Goal: Complete application form: Complete application form

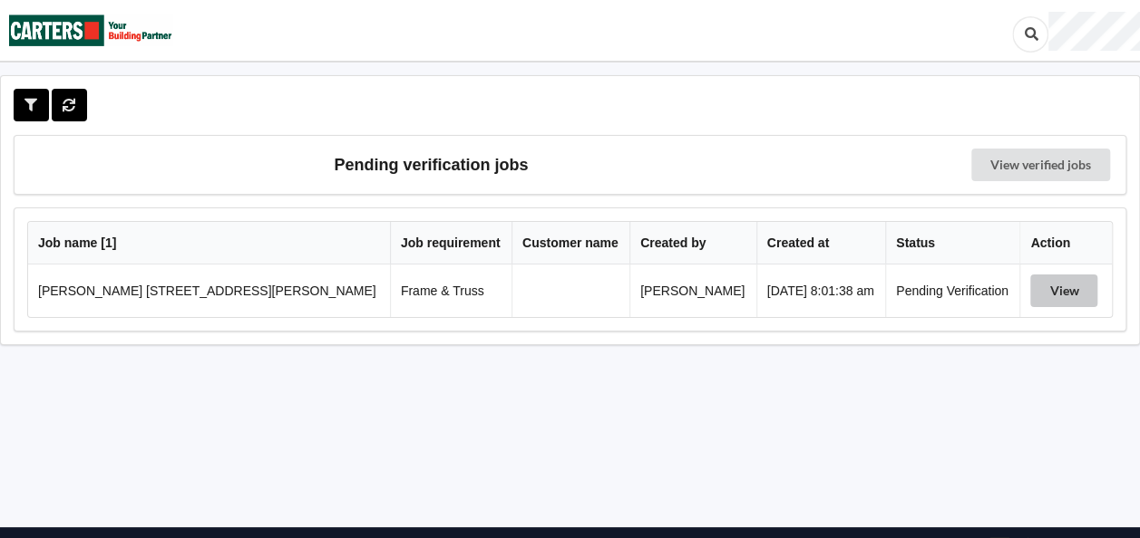
click at [1056, 286] on button "View" at bounding box center [1063, 291] width 67 height 33
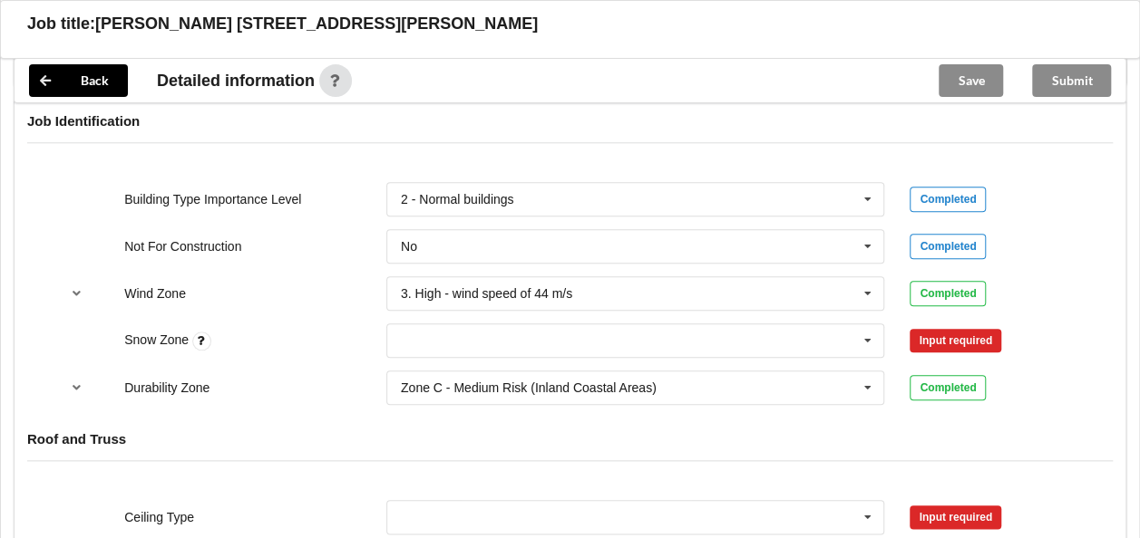
scroll to position [816, 0]
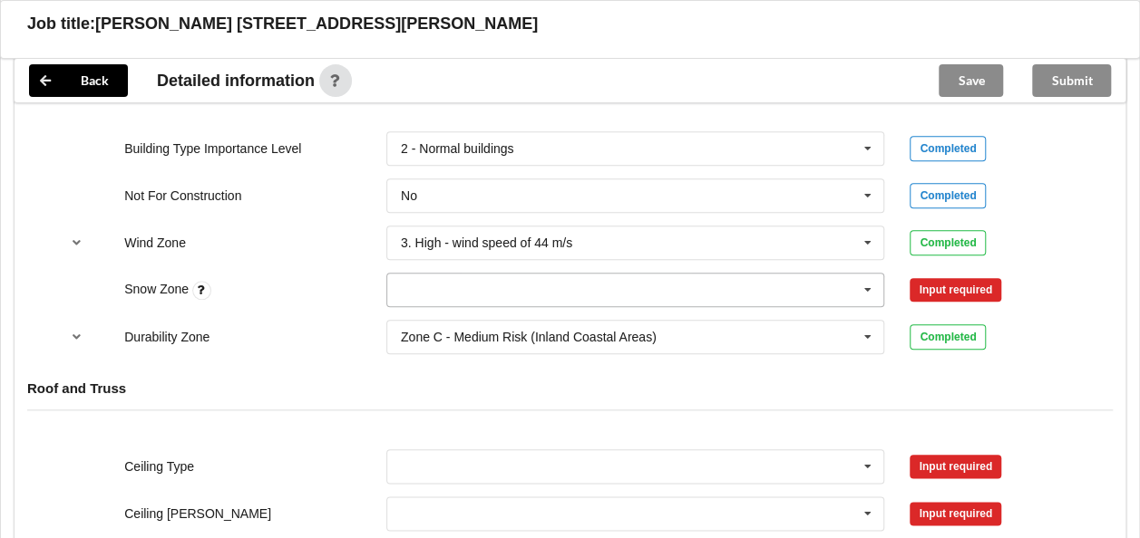
click at [867, 283] on icon at bounding box center [867, 291] width 27 height 34
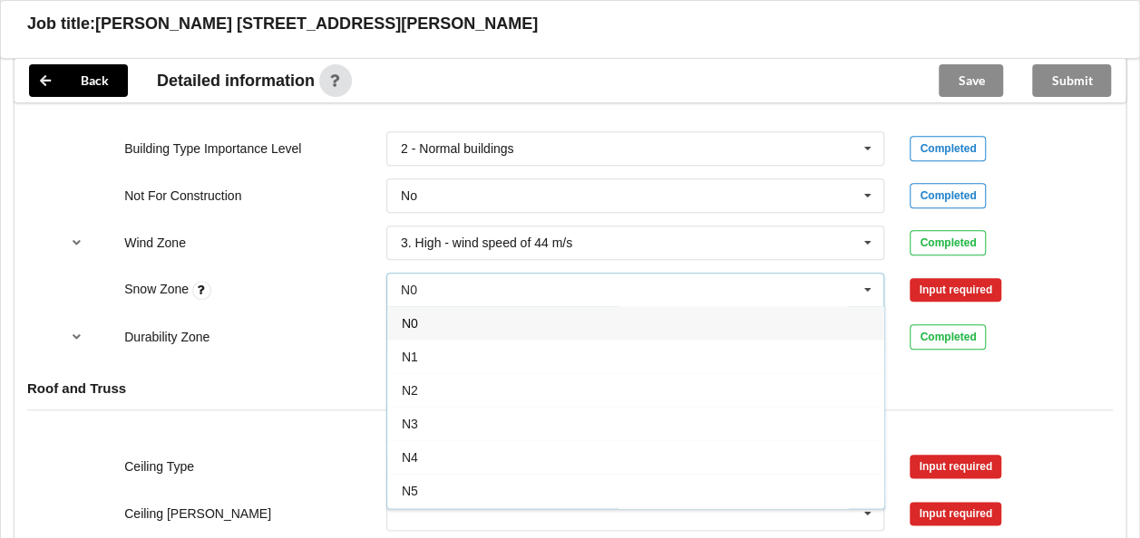
click at [408, 317] on span "N0" at bounding box center [410, 323] width 16 height 15
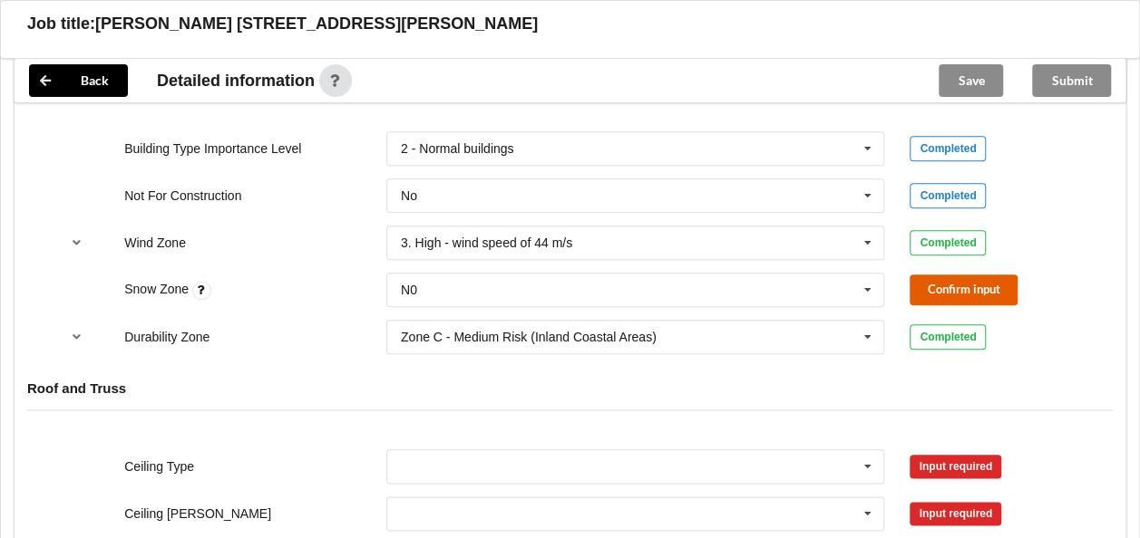
click at [947, 283] on button "Confirm input" at bounding box center [963, 290] width 108 height 30
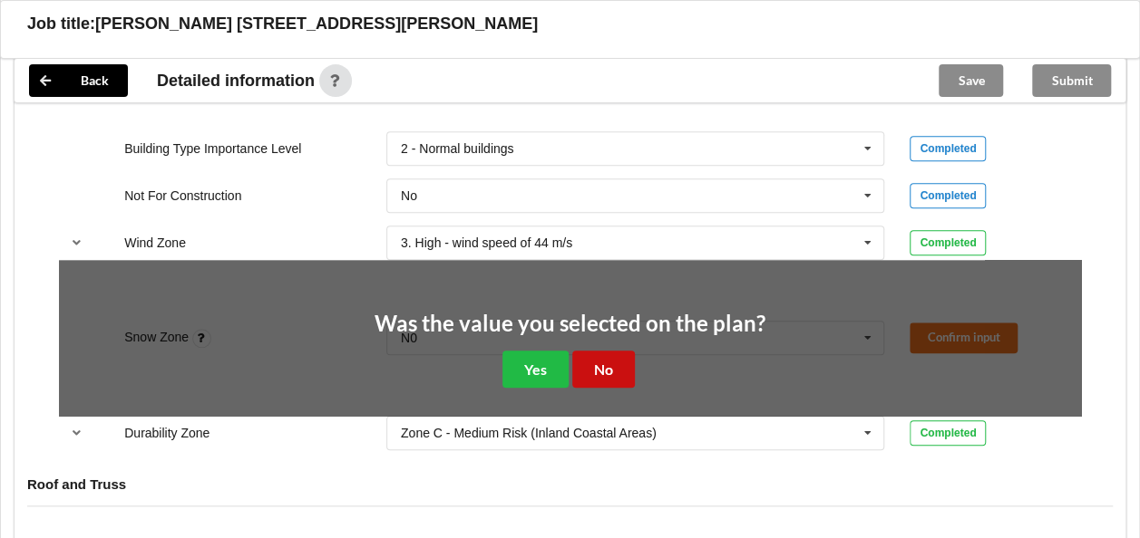
click at [606, 361] on button "No" at bounding box center [603, 369] width 63 height 37
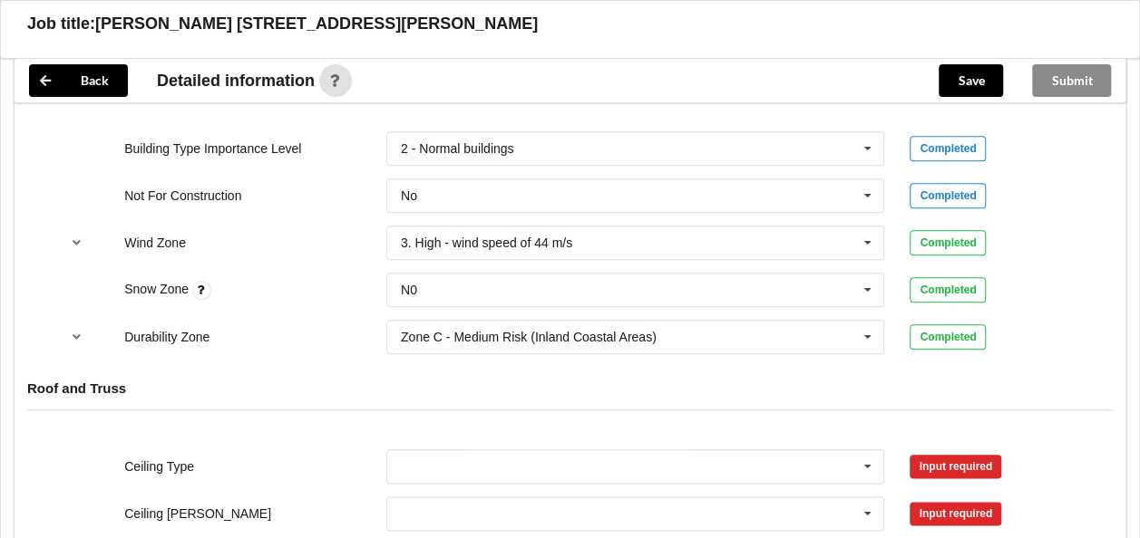
scroll to position [997, 0]
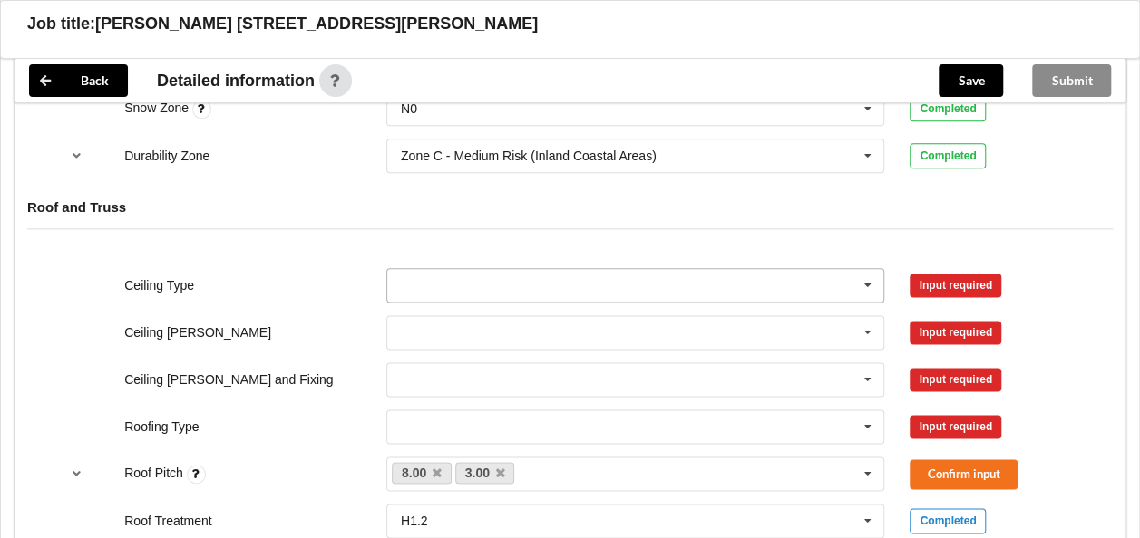
click at [868, 278] on icon at bounding box center [867, 286] width 27 height 34
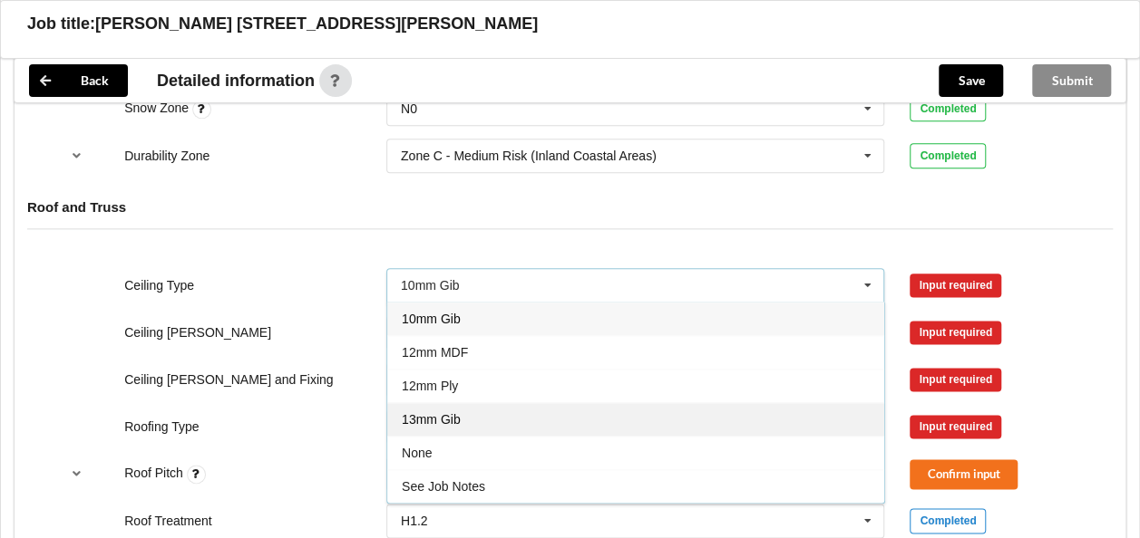
click at [437, 412] on span "13mm Gib" at bounding box center [431, 419] width 59 height 15
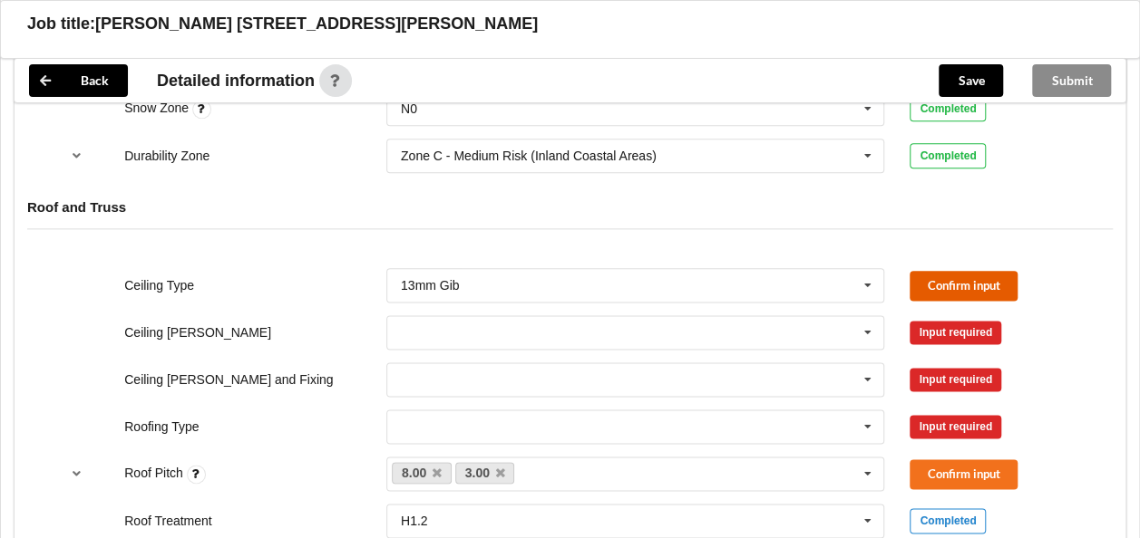
click at [957, 282] on button "Confirm input" at bounding box center [963, 286] width 108 height 30
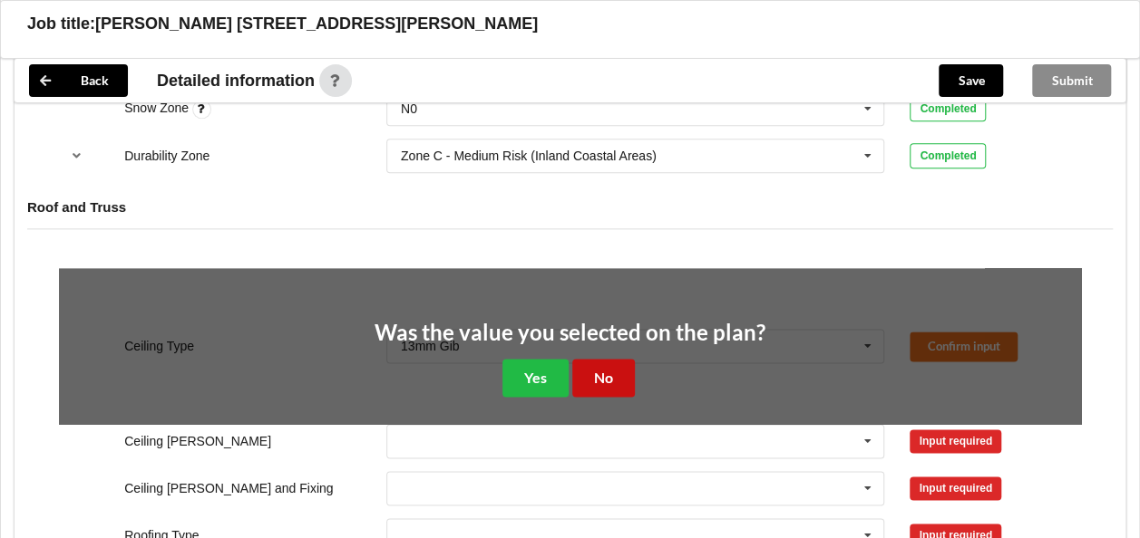
click at [595, 359] on button "No" at bounding box center [603, 377] width 63 height 37
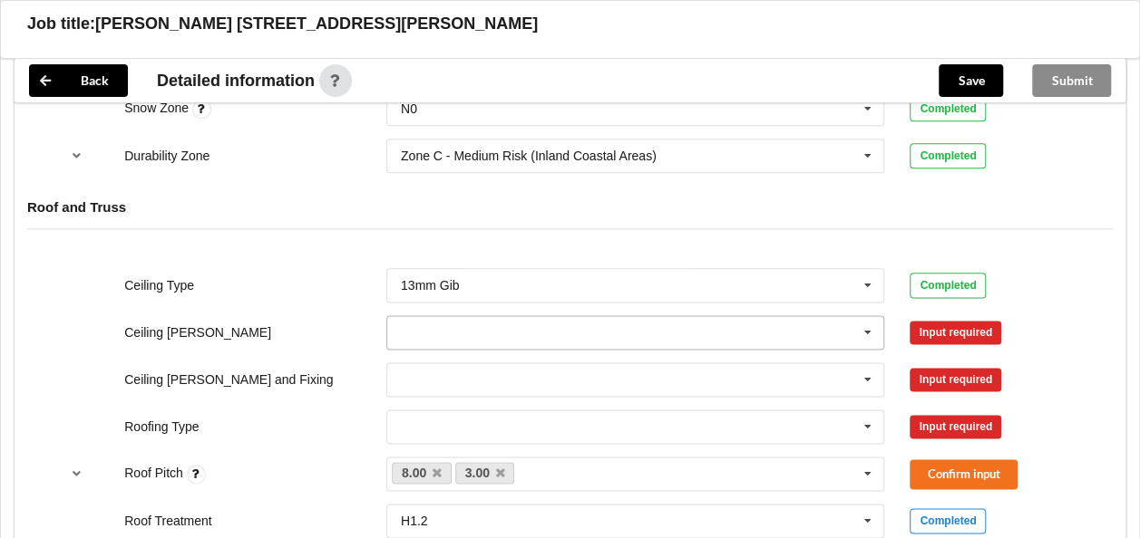
click at [869, 330] on icon at bounding box center [867, 333] width 27 height 34
click at [461, 436] on div "600mm" at bounding box center [635, 433] width 497 height 34
click at [950, 327] on button "Confirm input" at bounding box center [963, 333] width 108 height 30
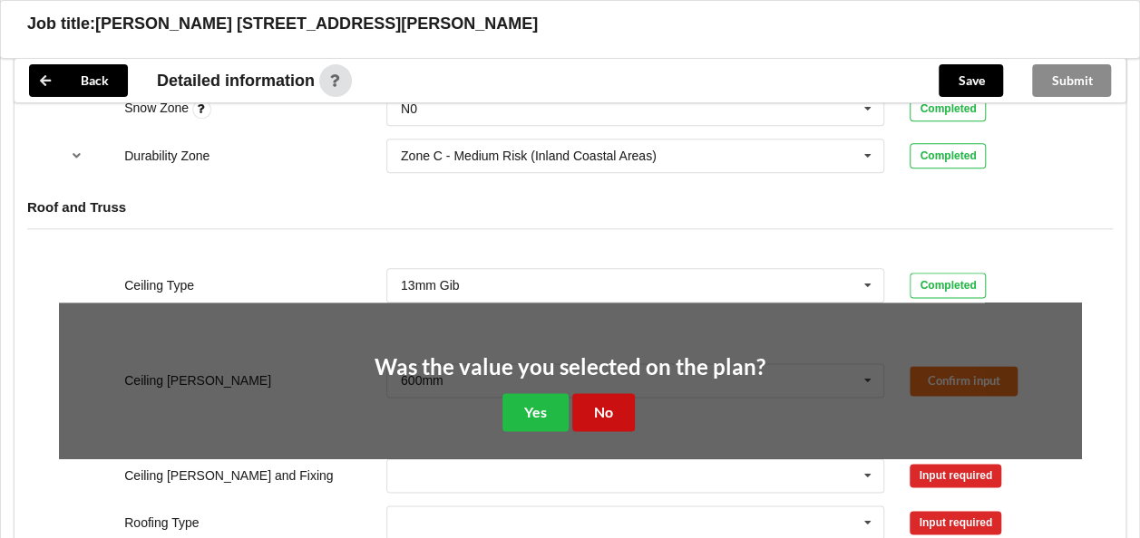
click at [610, 402] on button "No" at bounding box center [603, 411] width 63 height 37
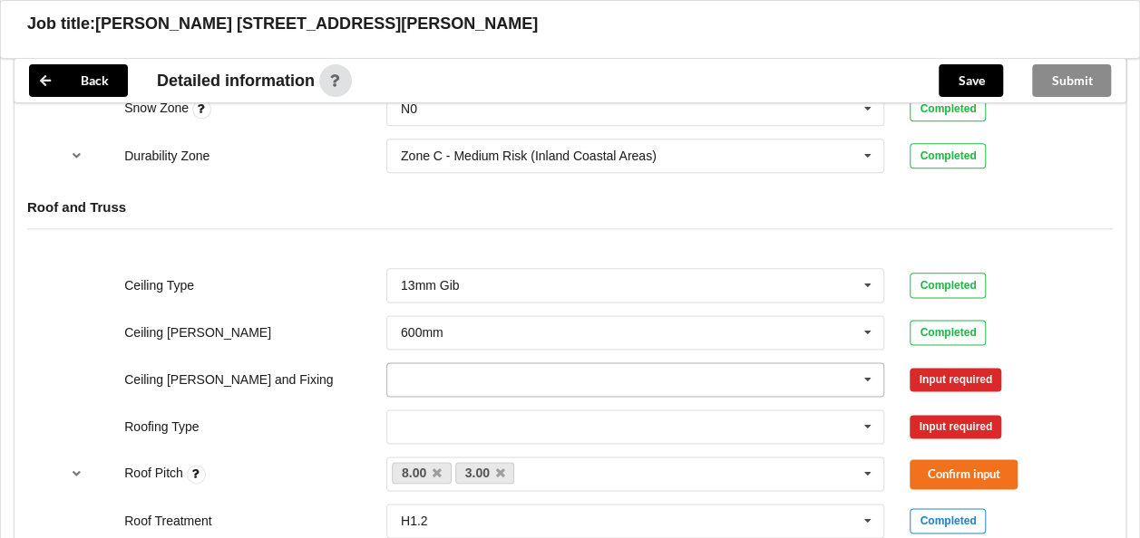
click at [506, 370] on input "text" at bounding box center [636, 380] width 497 height 33
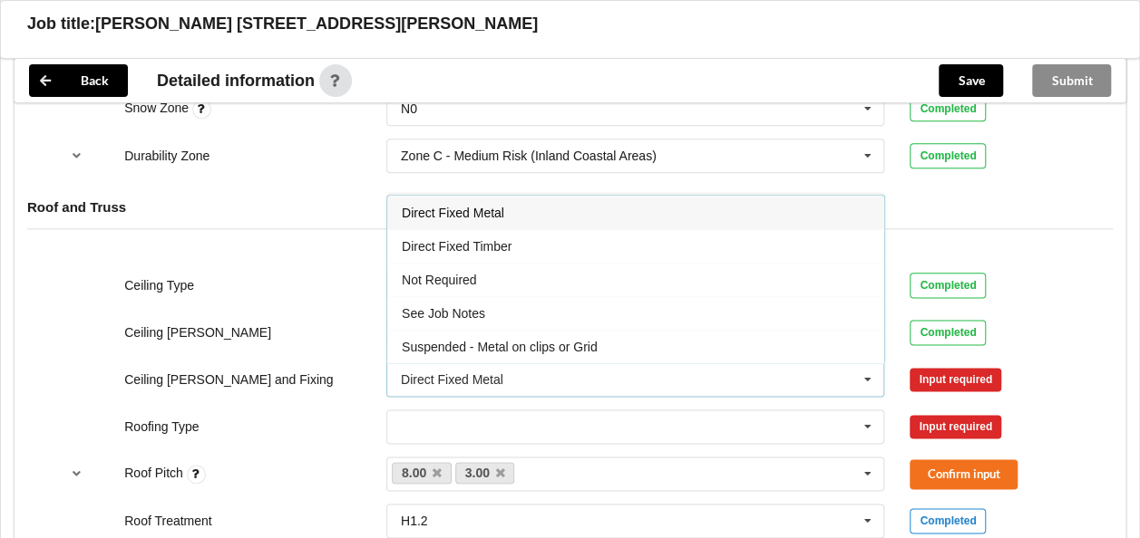
click at [487, 209] on span "Direct Fixed Metal" at bounding box center [453, 213] width 102 height 15
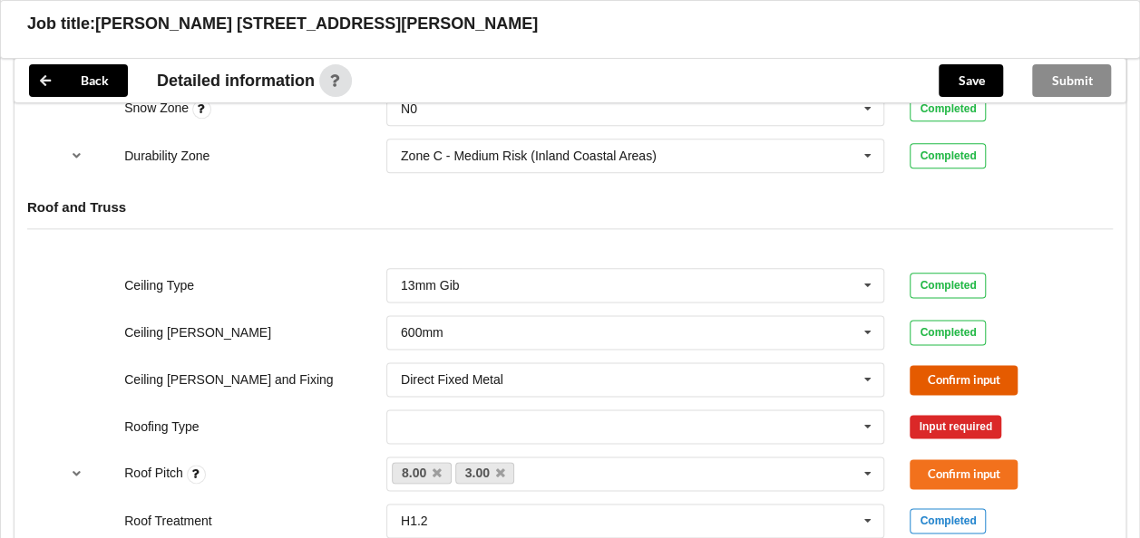
click at [951, 374] on button "Confirm input" at bounding box center [963, 380] width 108 height 30
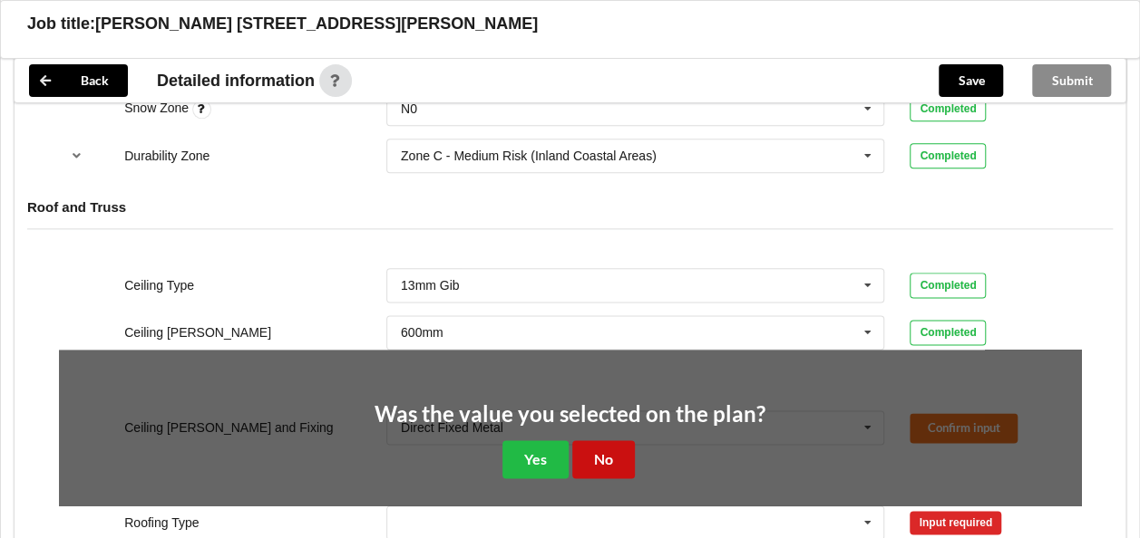
click at [605, 455] on button "No" at bounding box center [603, 459] width 63 height 37
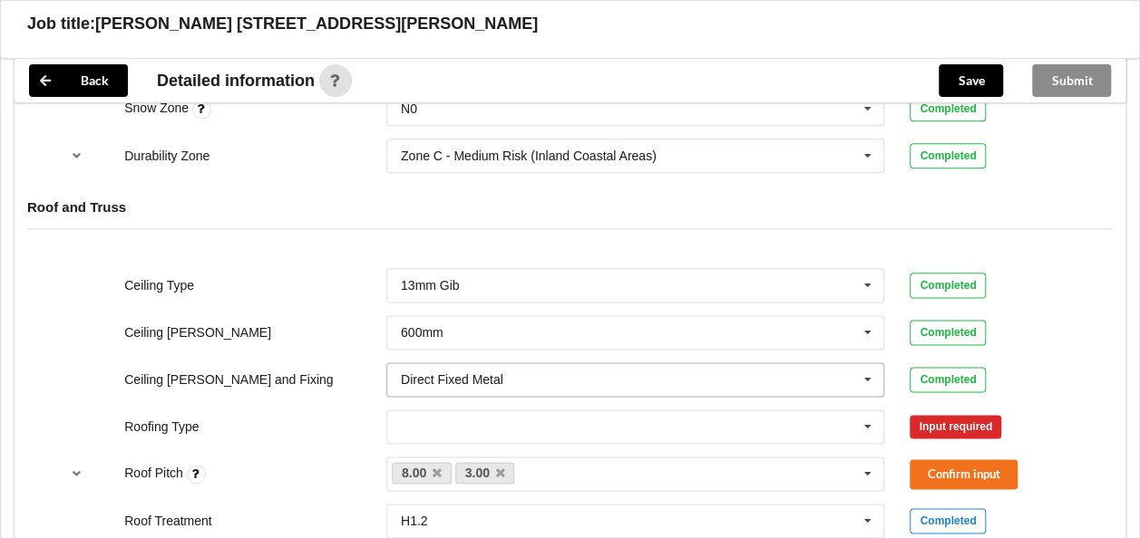
scroll to position [1088, 0]
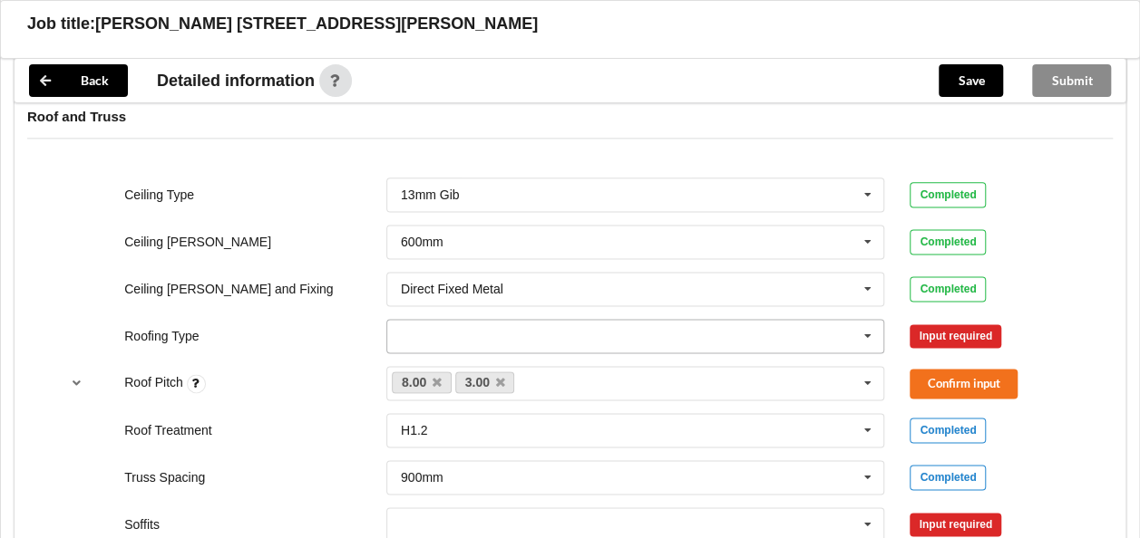
click at [867, 331] on icon at bounding box center [867, 337] width 27 height 34
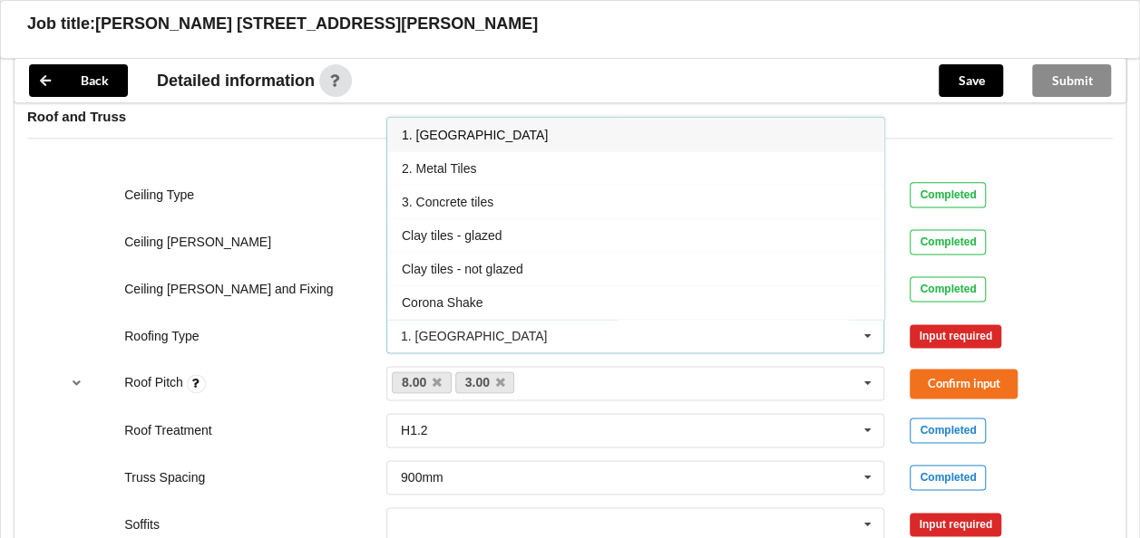
click at [455, 128] on span "1. [GEOGRAPHIC_DATA]" at bounding box center [475, 135] width 146 height 15
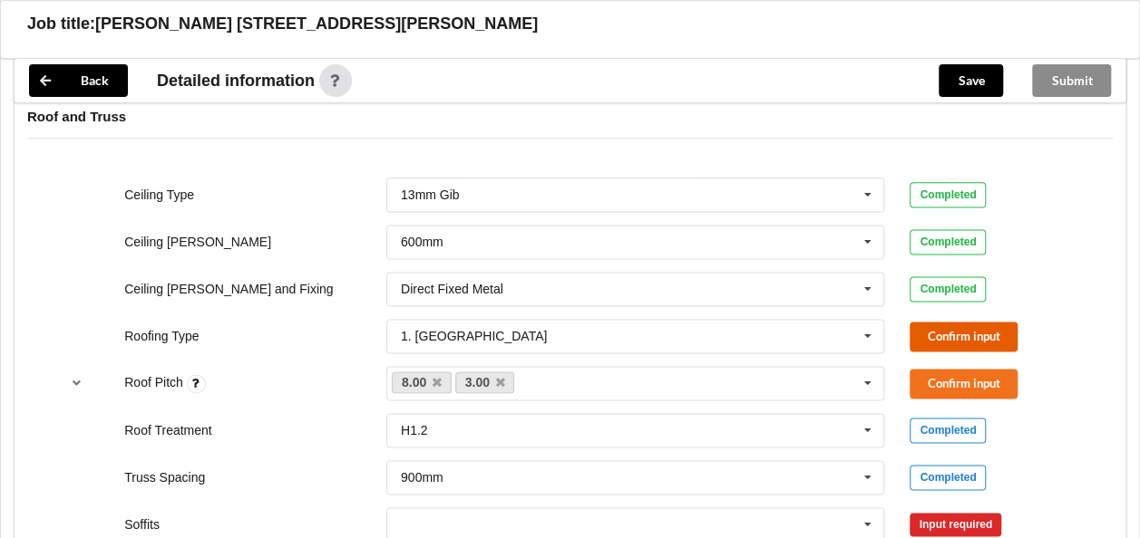
click at [972, 330] on button "Confirm input" at bounding box center [963, 337] width 108 height 30
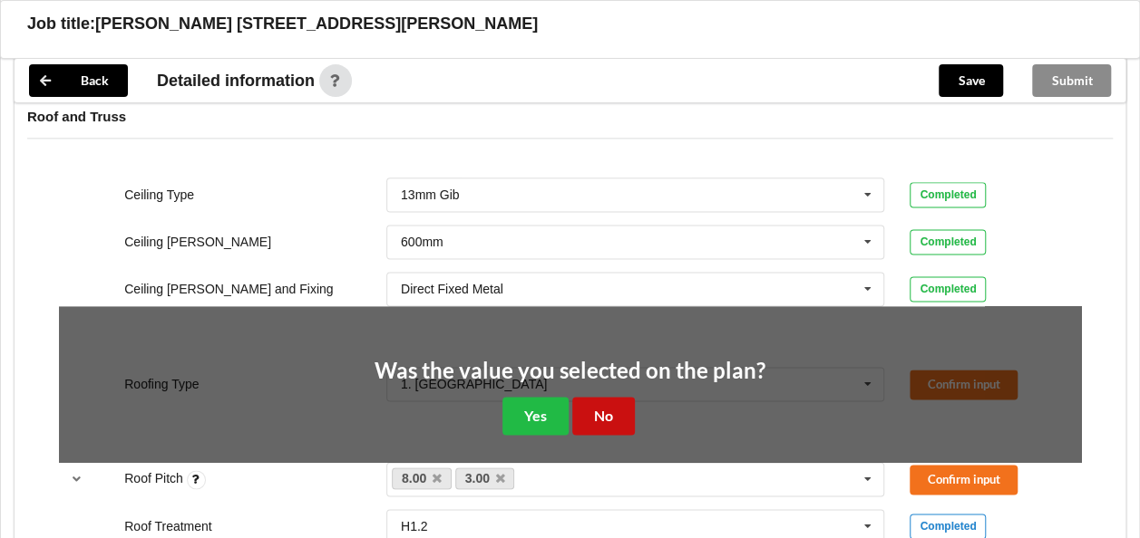
click at [593, 408] on button "No" at bounding box center [603, 415] width 63 height 37
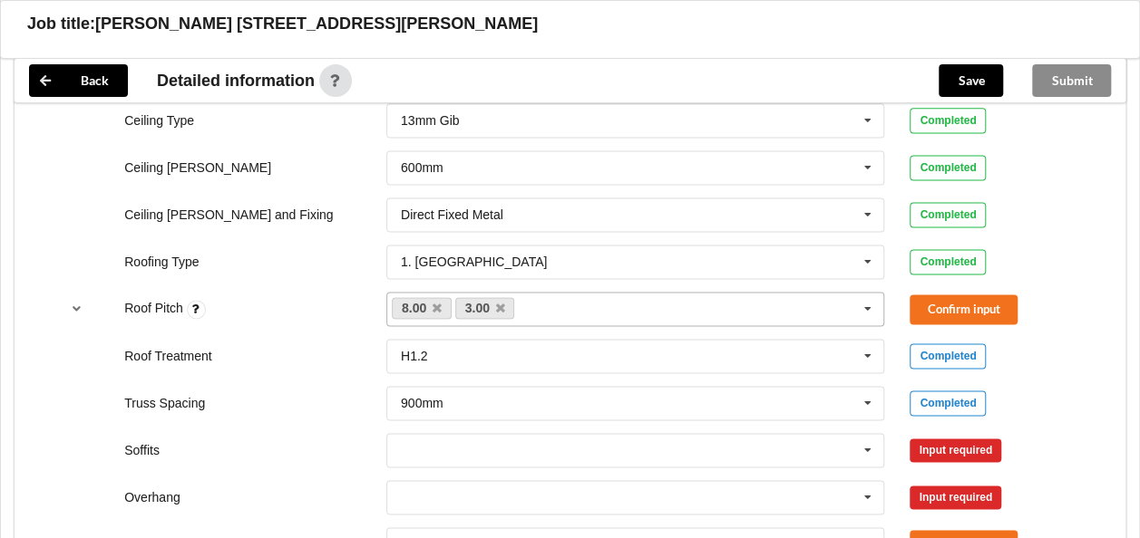
scroll to position [1179, 0]
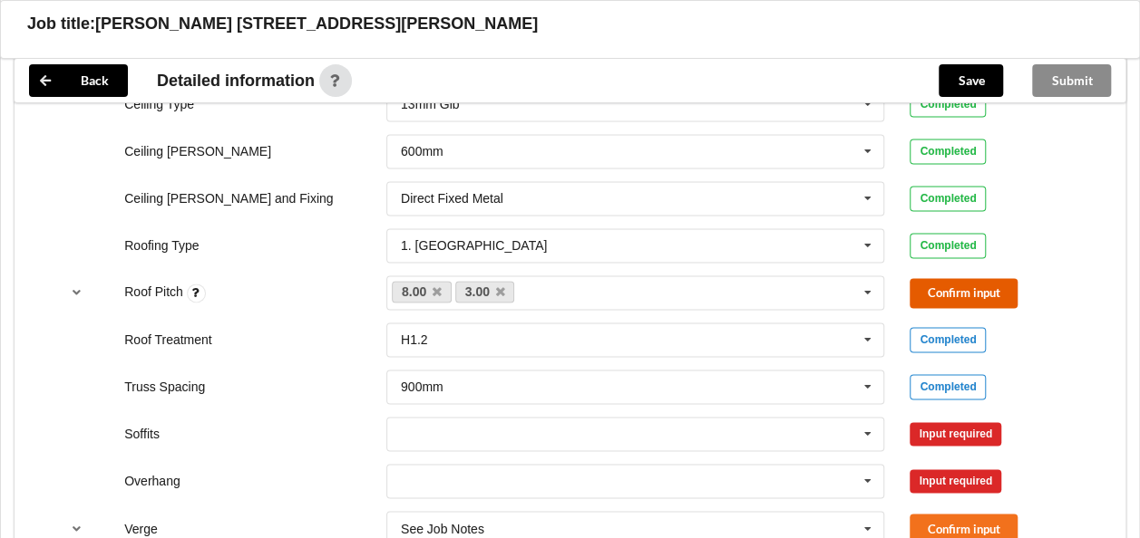
click at [940, 290] on button "Confirm input" at bounding box center [963, 293] width 108 height 30
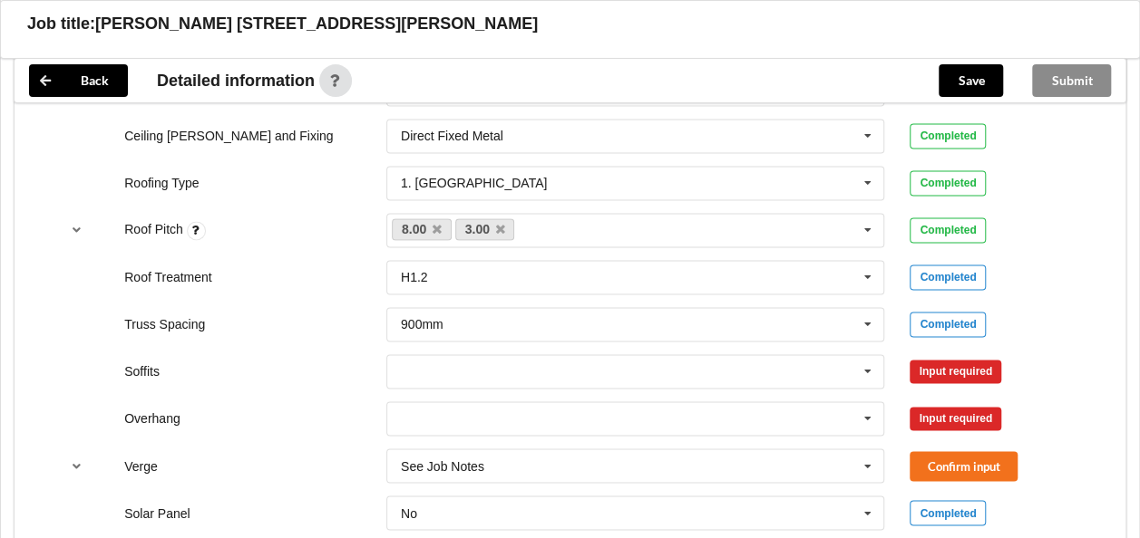
scroll to position [1269, 0]
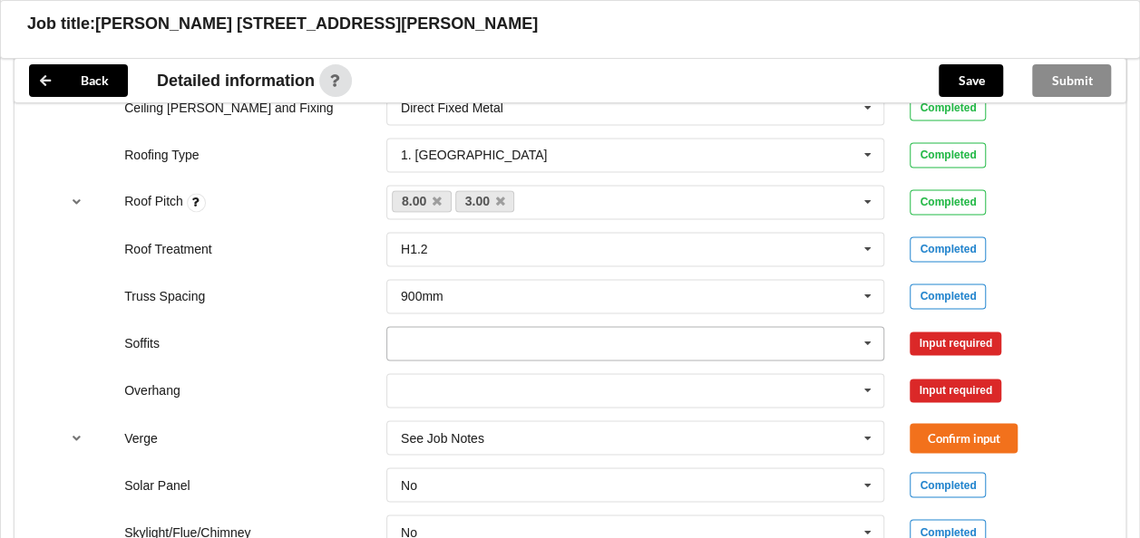
click at [868, 339] on icon at bounding box center [867, 344] width 27 height 34
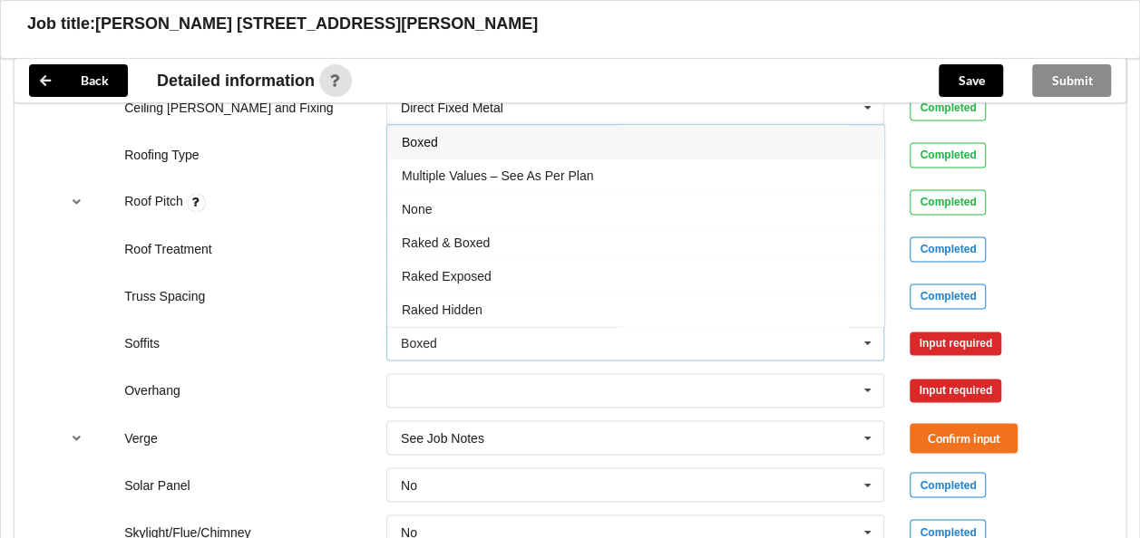
click at [450, 141] on div "Boxed" at bounding box center [635, 142] width 497 height 34
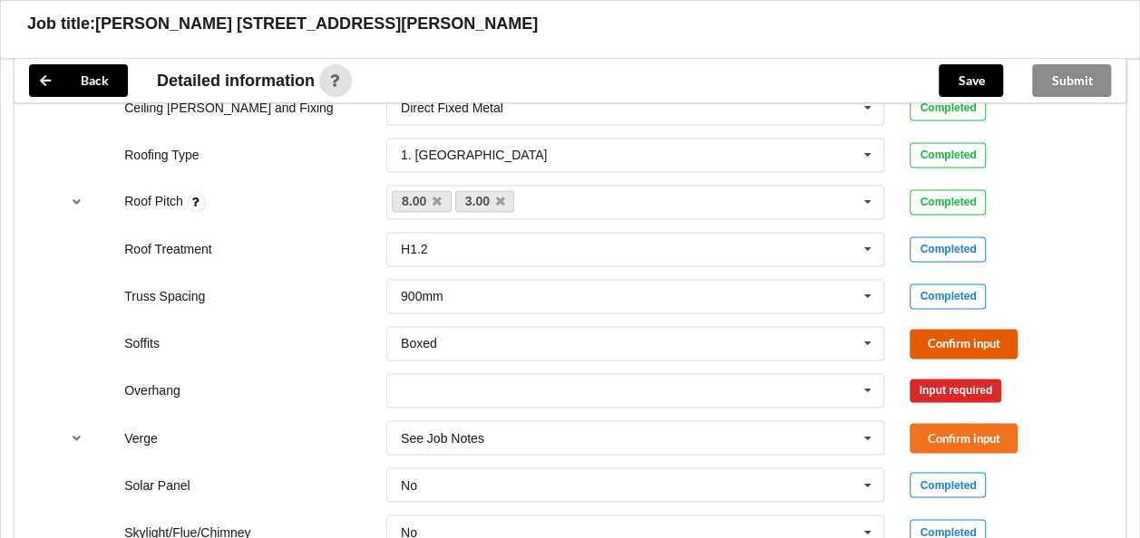
click at [965, 335] on button "Confirm input" at bounding box center [963, 344] width 108 height 30
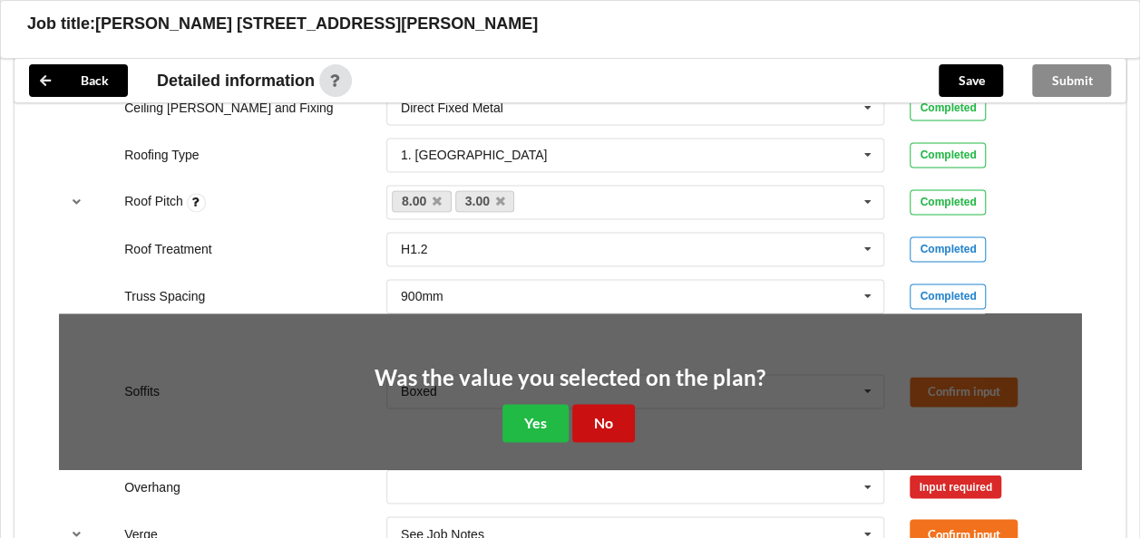
click at [595, 413] on button "No" at bounding box center [603, 422] width 63 height 37
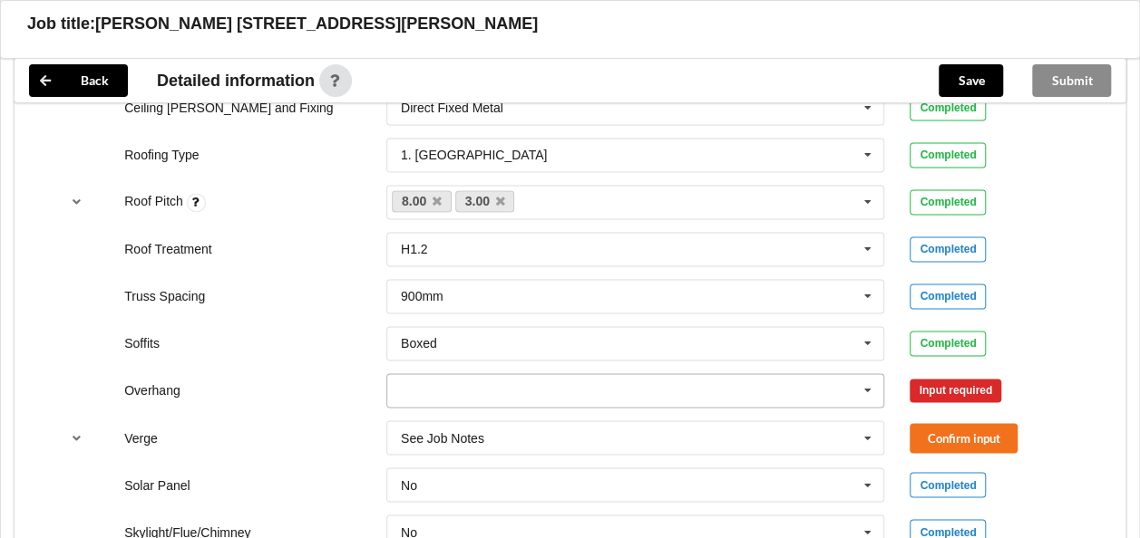
click at [868, 386] on icon at bounding box center [867, 391] width 27 height 34
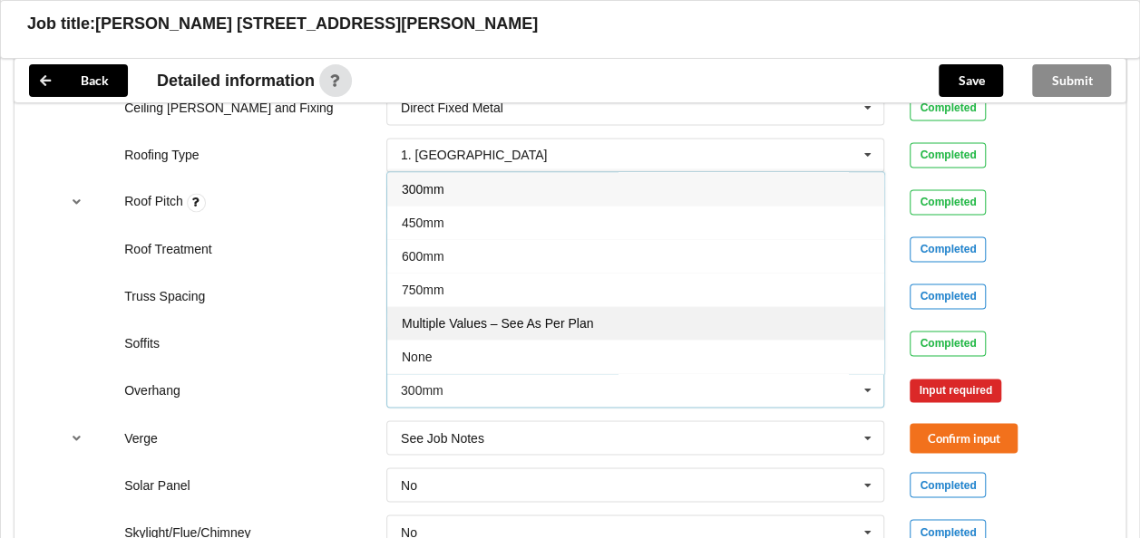
click at [566, 321] on span "Multiple Values – See As Per Plan" at bounding box center [497, 323] width 191 height 15
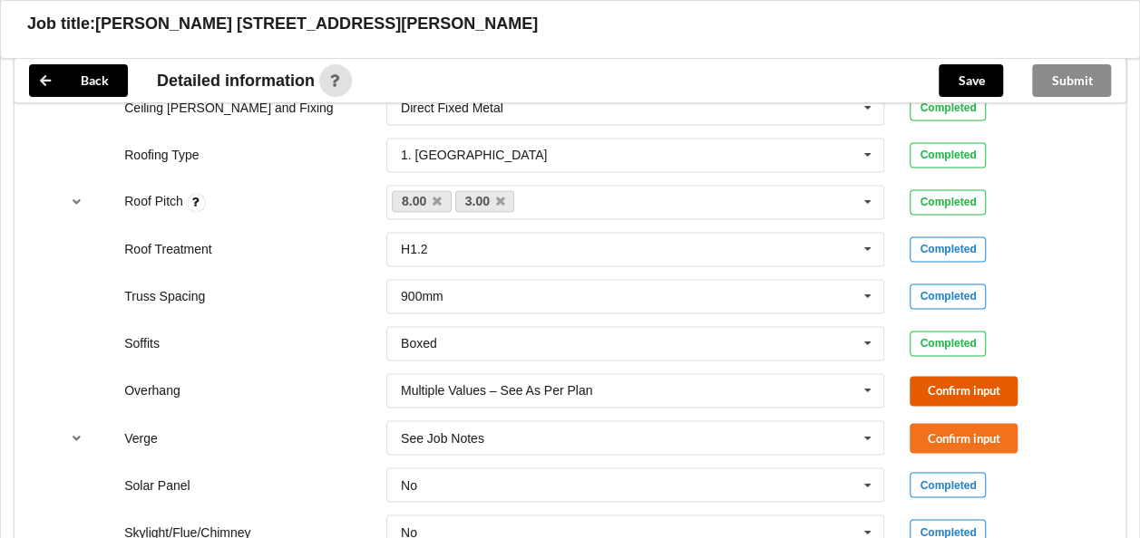
click at [951, 386] on button "Confirm input" at bounding box center [963, 391] width 108 height 30
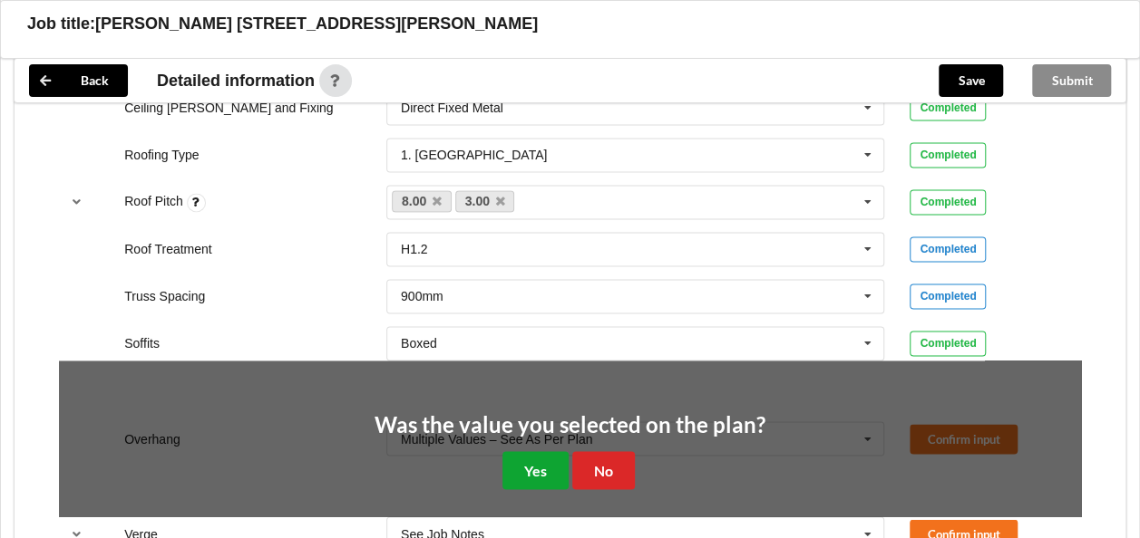
click at [540, 464] on button "Yes" at bounding box center [535, 469] width 66 height 37
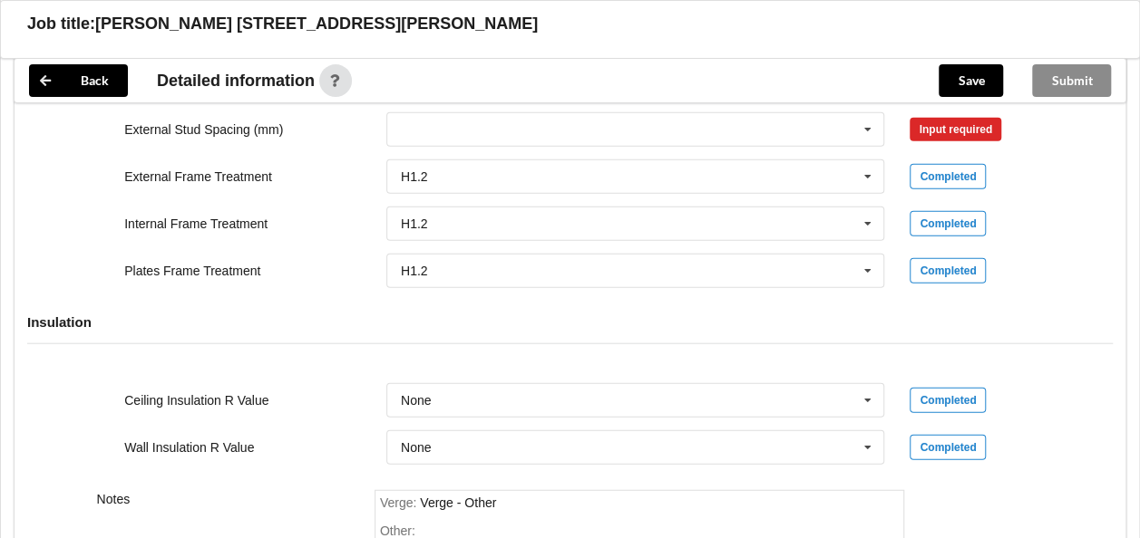
scroll to position [2327, 0]
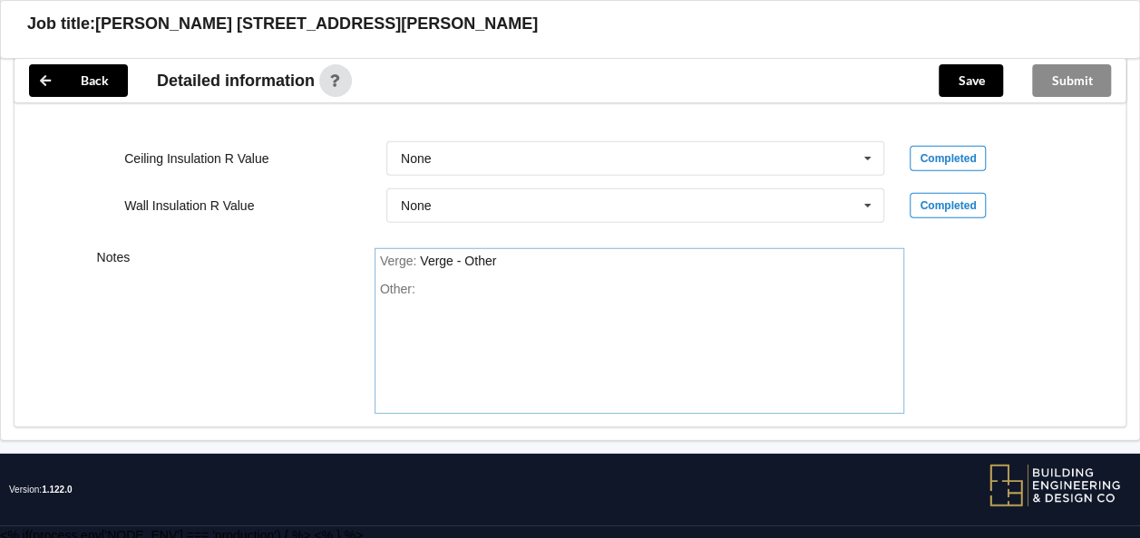
click at [455, 285] on div "Other:" at bounding box center [639, 345] width 519 height 127
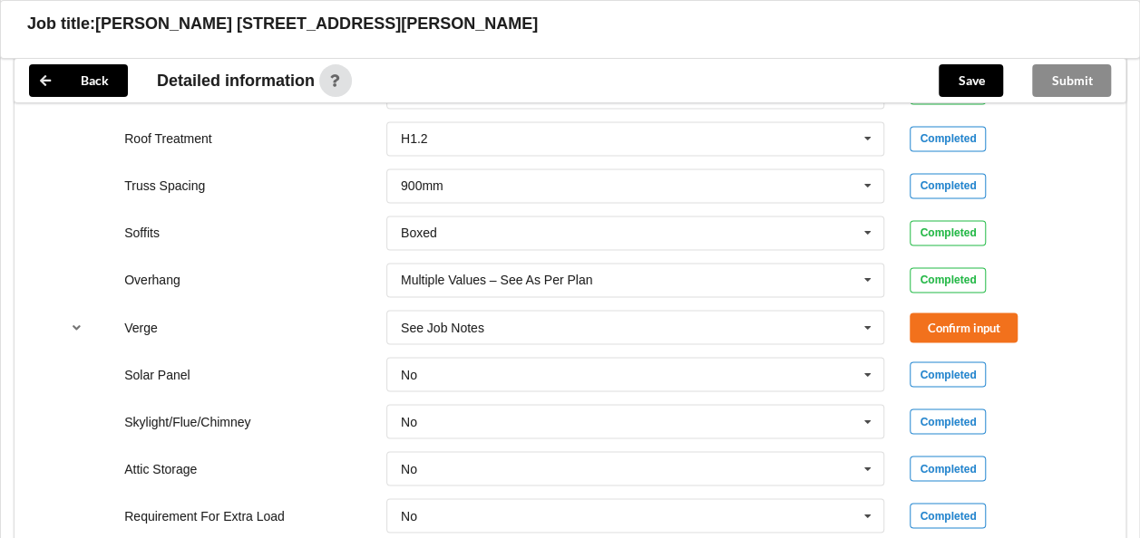
scroll to position [1421, 0]
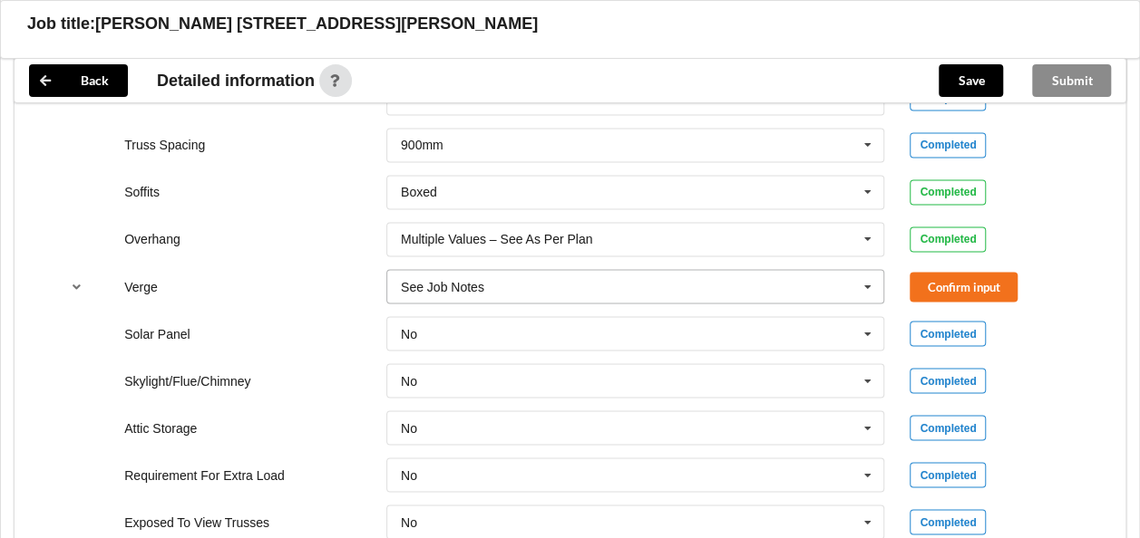
click at [863, 281] on icon at bounding box center [867, 287] width 27 height 34
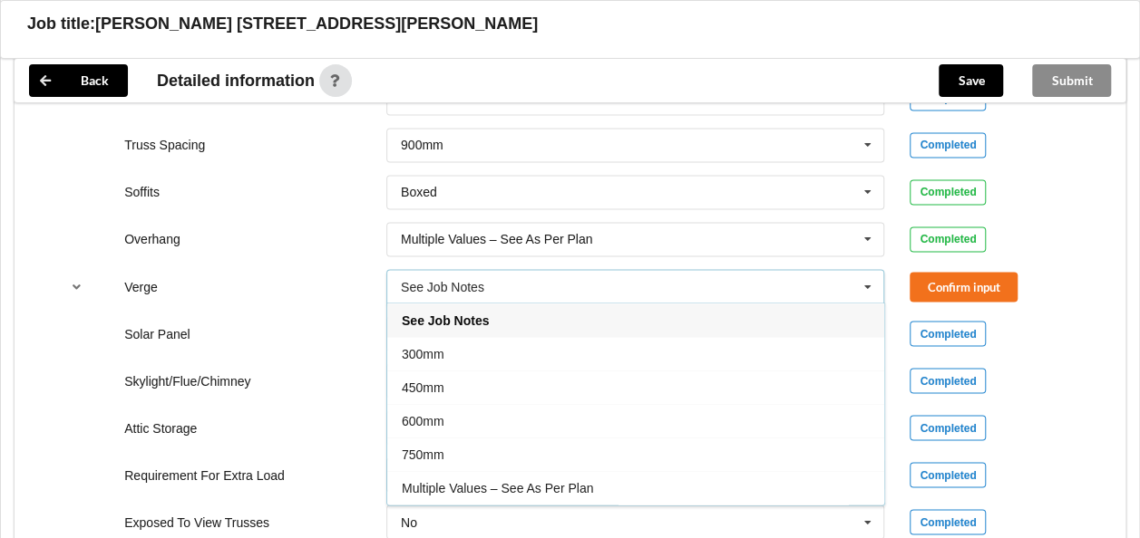
click at [545, 480] on span "Multiple Values – See As Per Plan" at bounding box center [497, 487] width 191 height 15
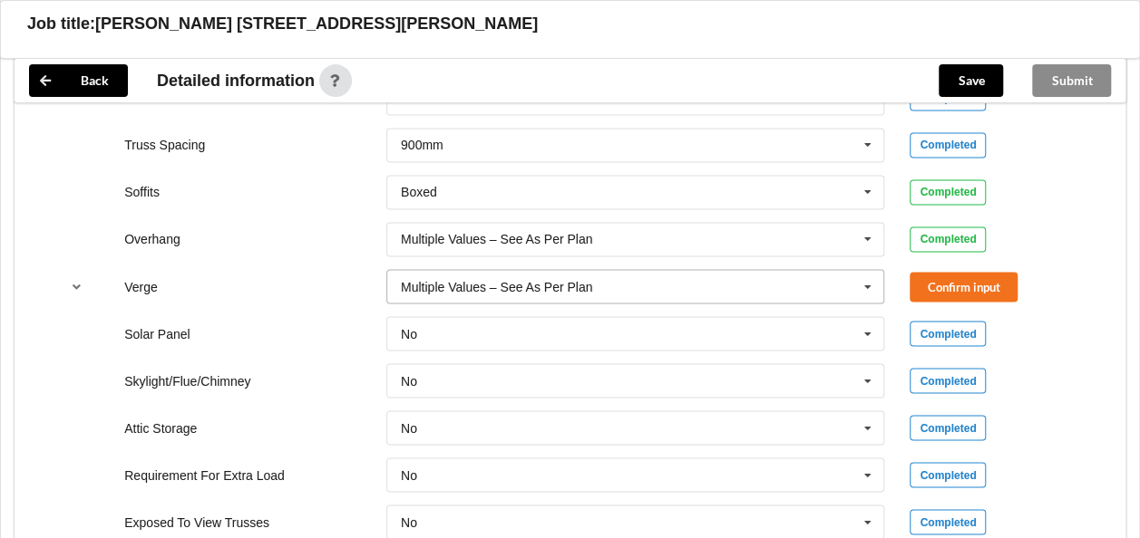
click at [868, 277] on icon at bounding box center [867, 287] width 27 height 34
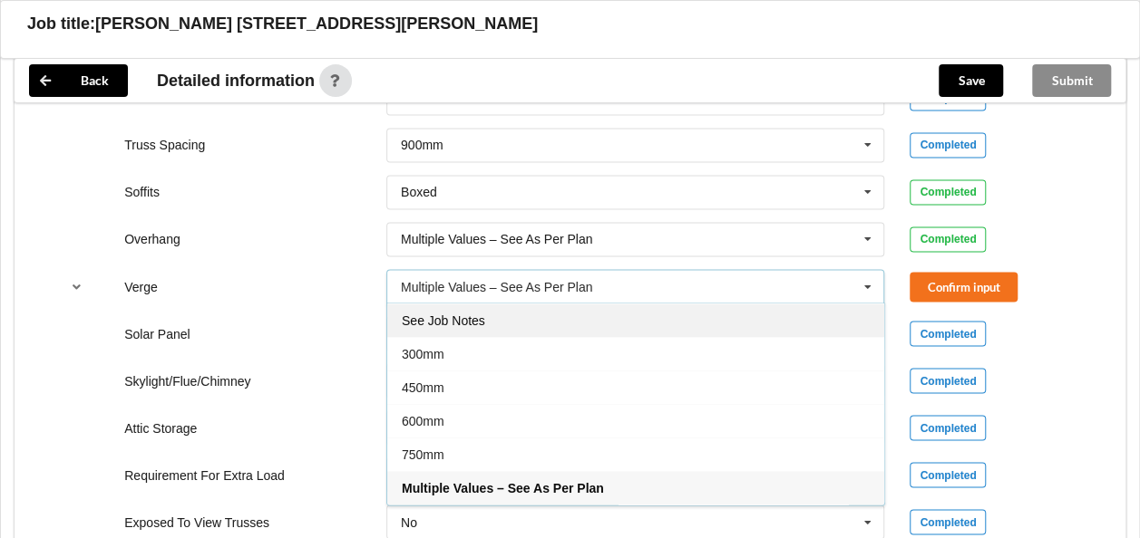
click at [490, 315] on div "See Job Notes" at bounding box center [635, 320] width 497 height 34
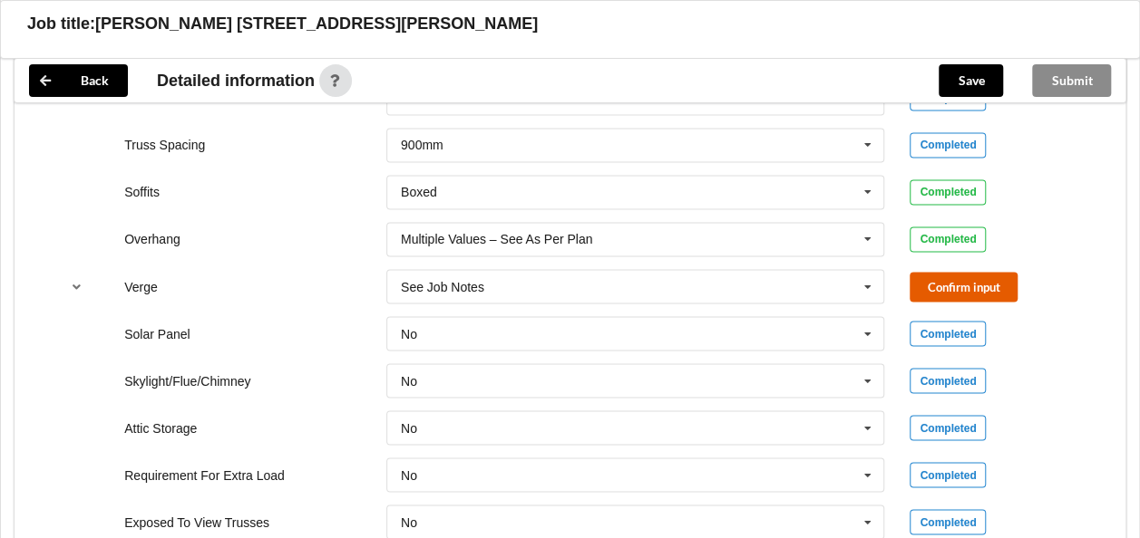
click at [960, 283] on button "Confirm input" at bounding box center [963, 287] width 108 height 30
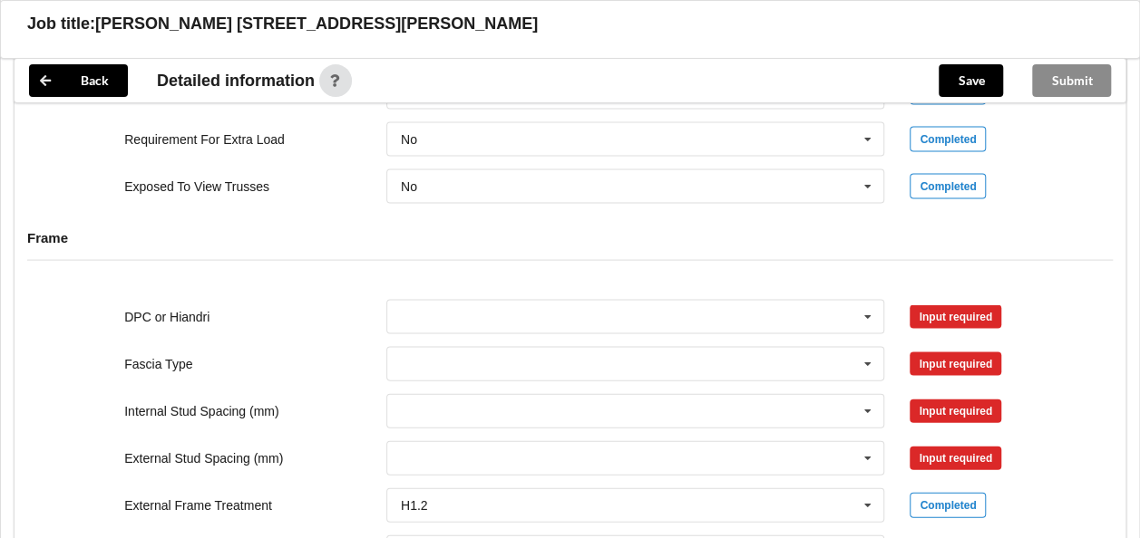
scroll to position [1783, 0]
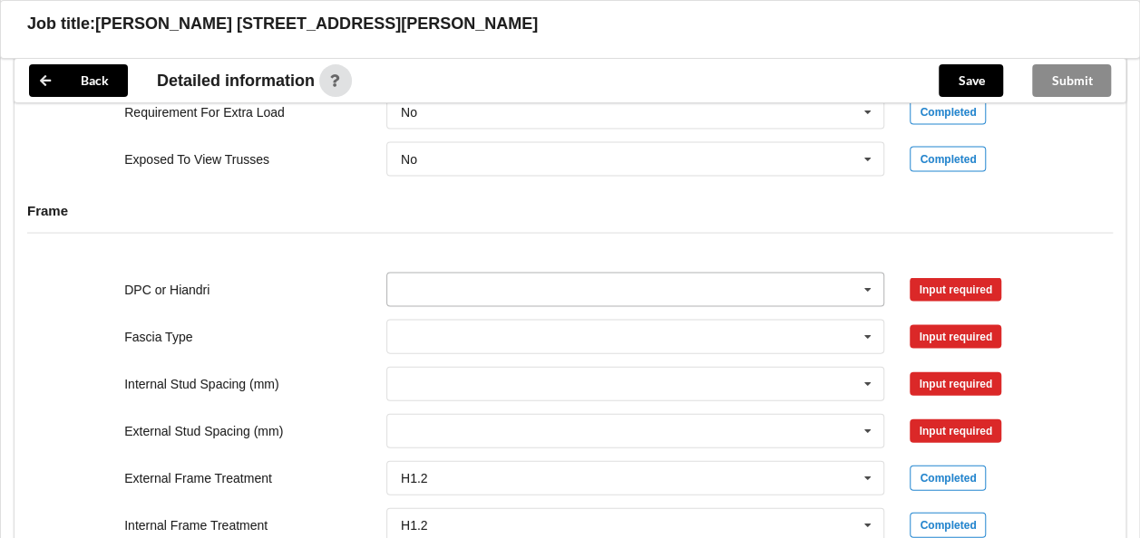
click at [869, 280] on icon at bounding box center [867, 291] width 27 height 34
drag, startPoint x: 496, startPoint y: 318, endPoint x: 594, endPoint y: 307, distance: 98.5
click at [497, 318] on div "DPC Fitted" at bounding box center [635, 323] width 497 height 34
click at [936, 277] on button "Confirm input" at bounding box center [963, 290] width 108 height 30
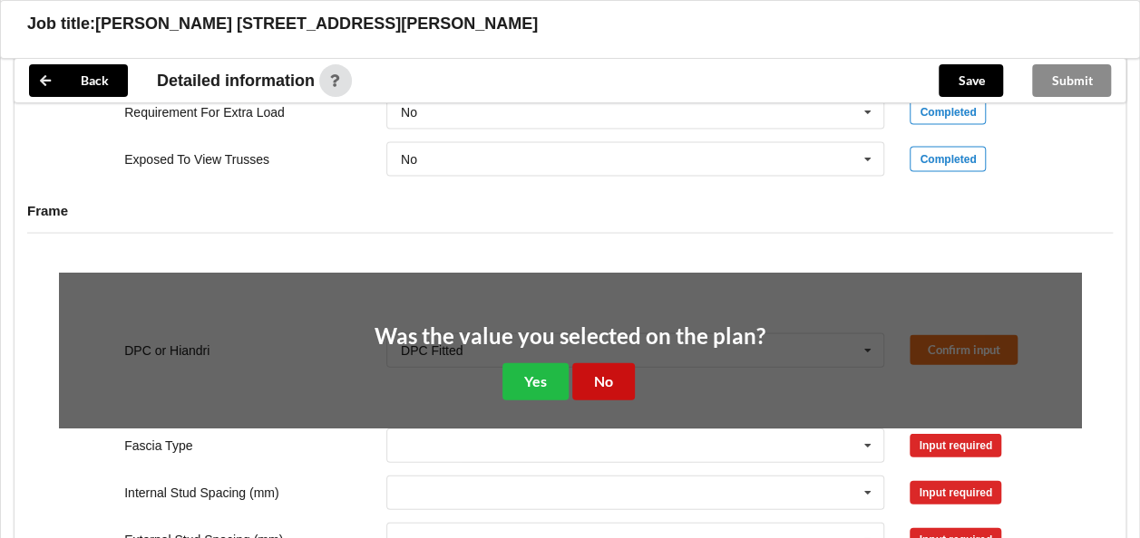
click at [605, 370] on button "No" at bounding box center [603, 382] width 63 height 37
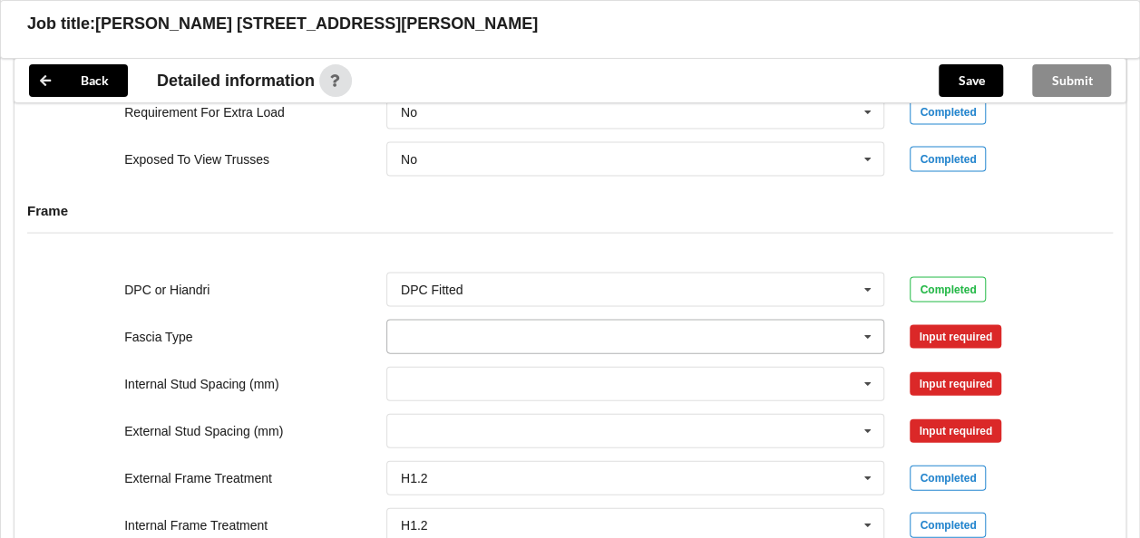
click at [871, 332] on icon at bounding box center [867, 338] width 27 height 34
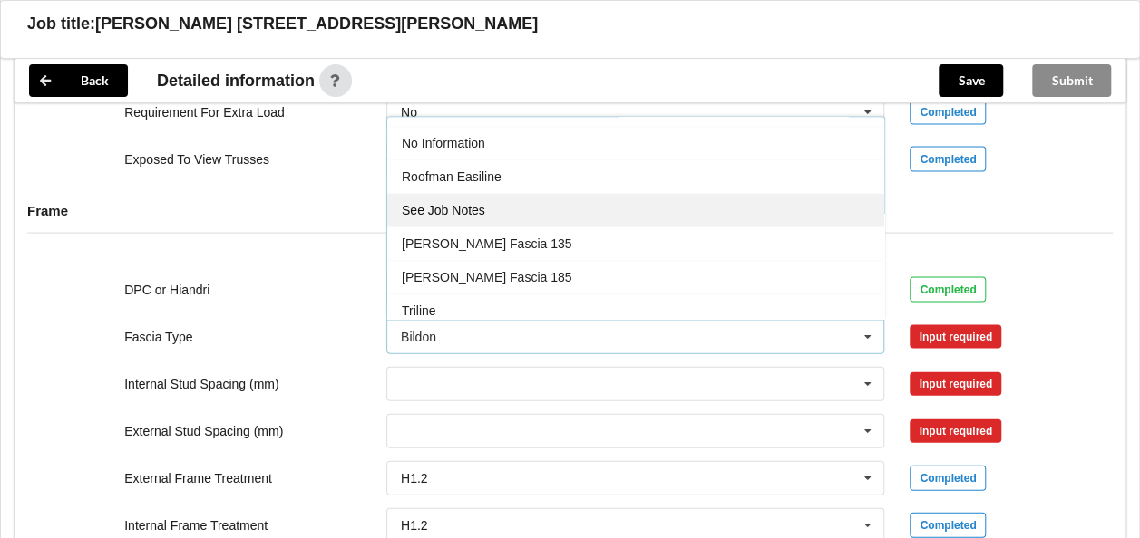
click at [490, 199] on div "See Job Notes" at bounding box center [635, 211] width 497 height 34
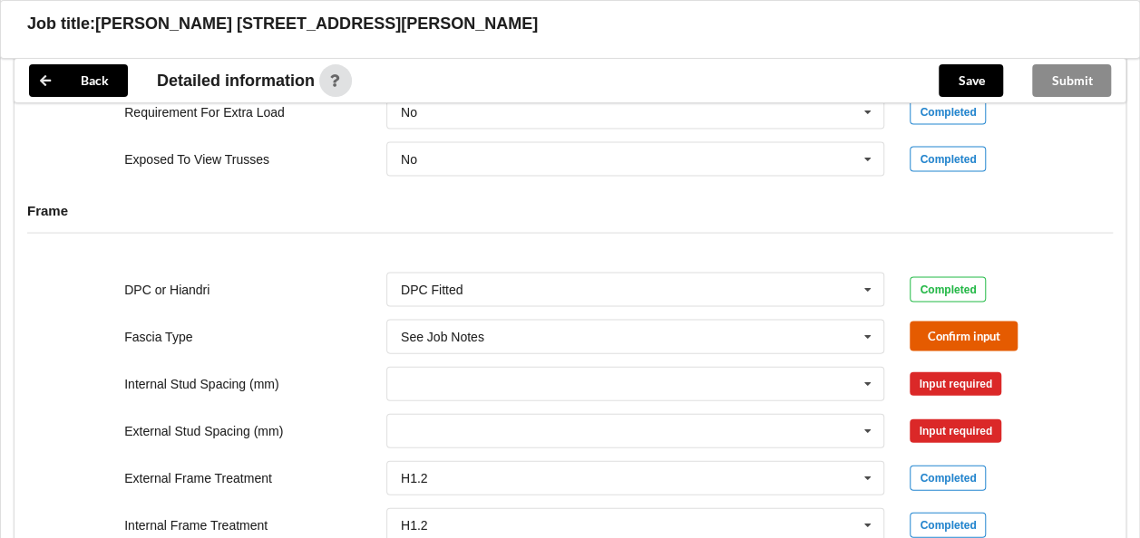
click at [945, 330] on button "Confirm input" at bounding box center [963, 337] width 108 height 30
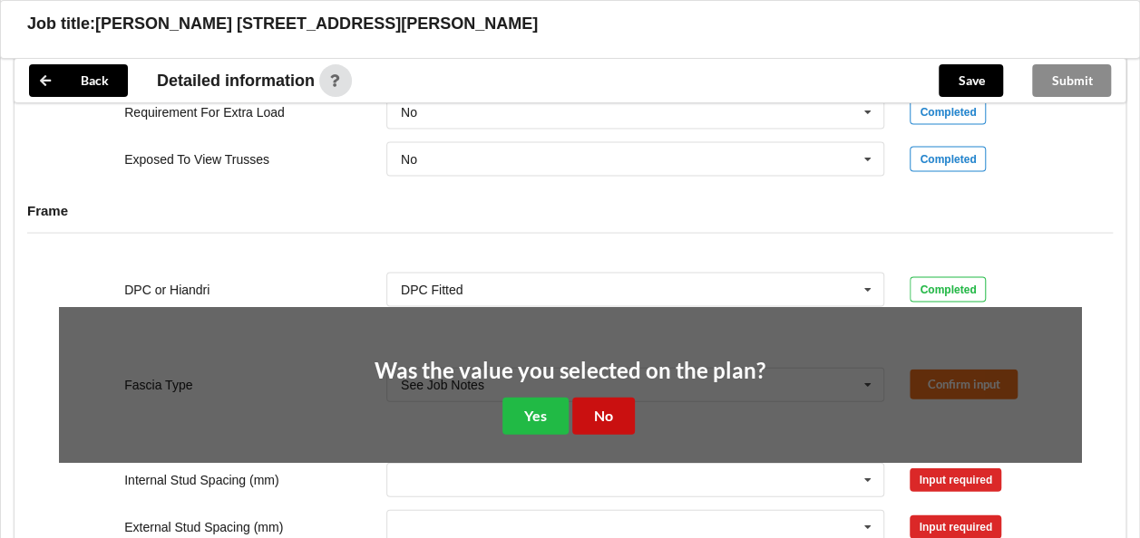
click at [602, 404] on button "No" at bounding box center [603, 416] width 63 height 37
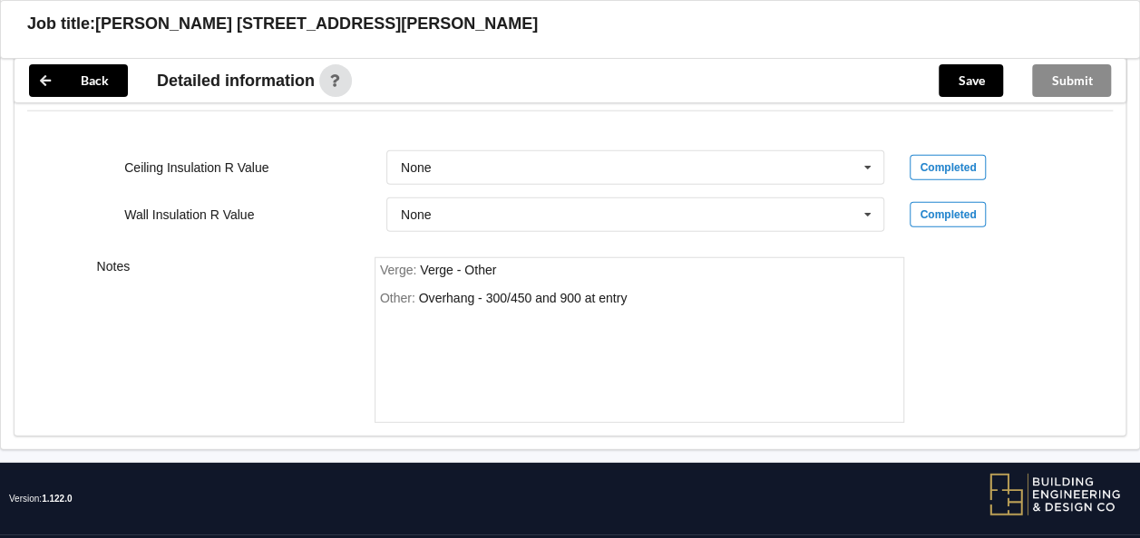
scroll to position [2327, 0]
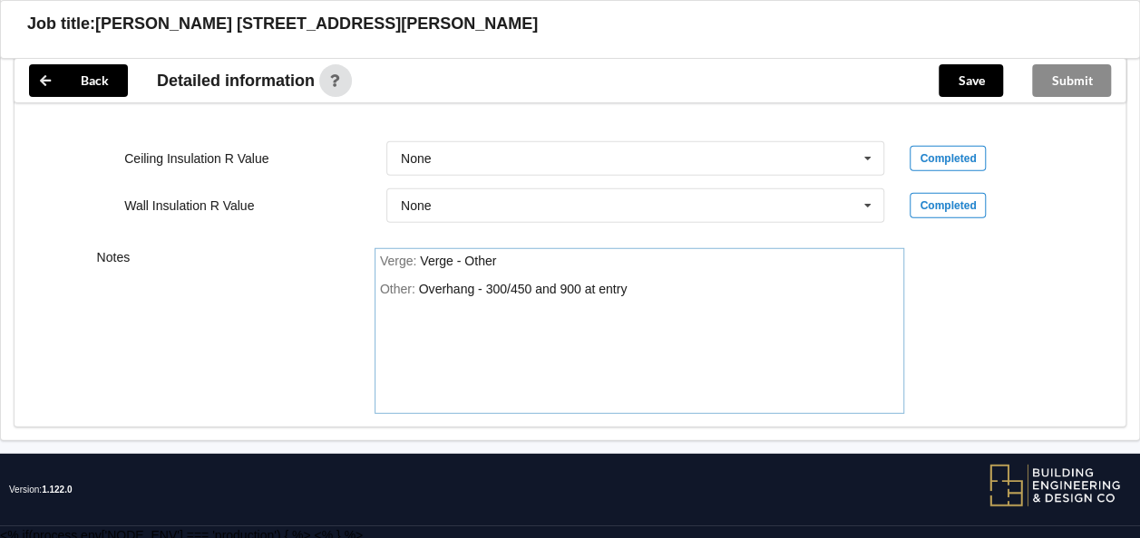
click at [647, 285] on div "Other: Overhang - 300/450 and 900 at entry" at bounding box center [639, 345] width 519 height 127
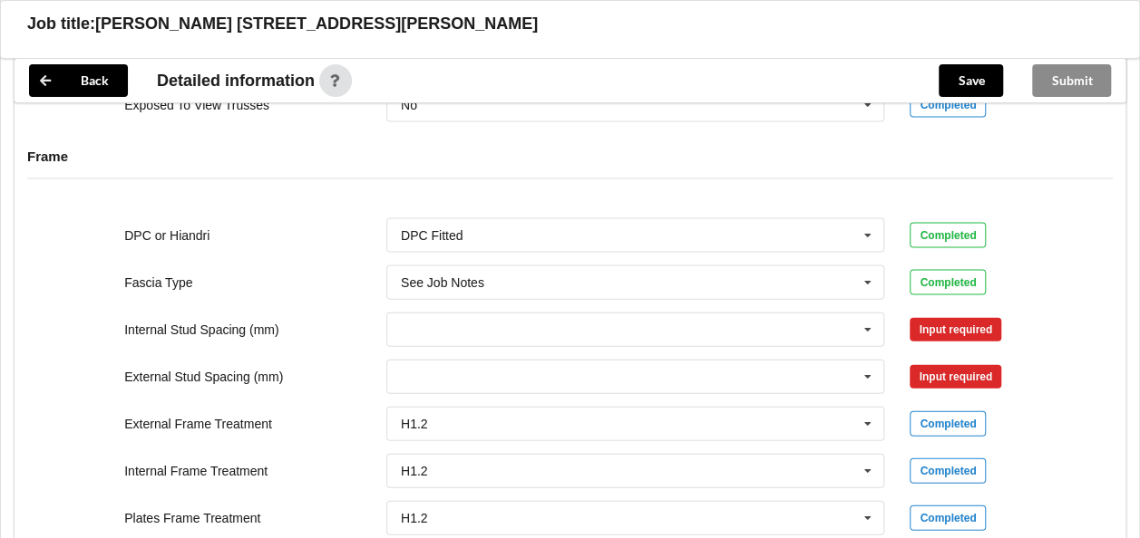
scroll to position [1874, 0]
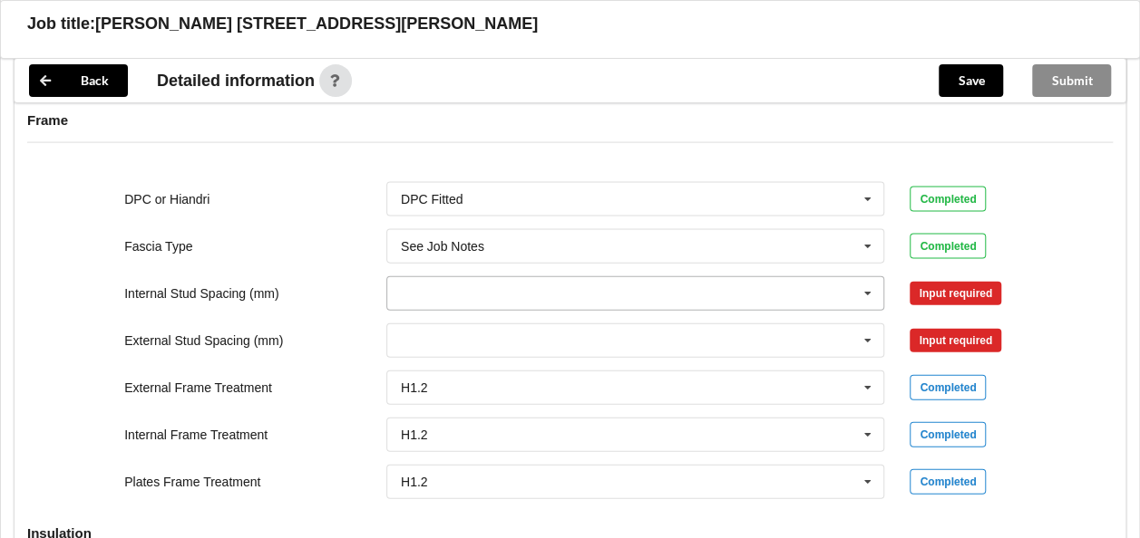
click at [865, 288] on icon at bounding box center [867, 294] width 27 height 34
drag, startPoint x: 578, startPoint y: 491, endPoint x: 594, endPoint y: 480, distance: 18.9
click at [579, 490] on span "Multiple Values – See As Per Plan" at bounding box center [497, 495] width 191 height 15
click at [945, 288] on button "Confirm input" at bounding box center [963, 293] width 108 height 30
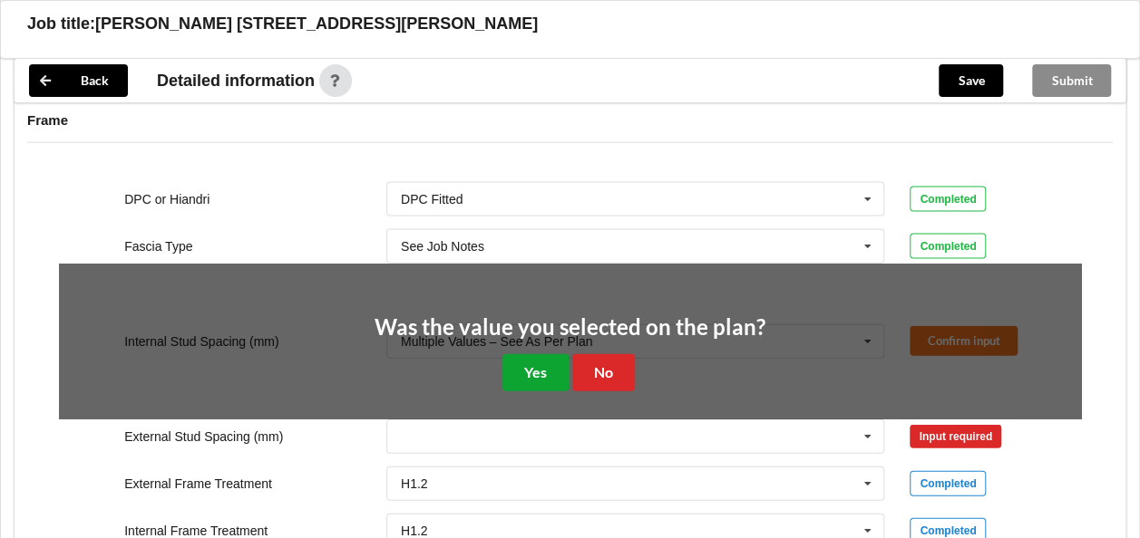
click at [542, 365] on button "Yes" at bounding box center [535, 372] width 66 height 37
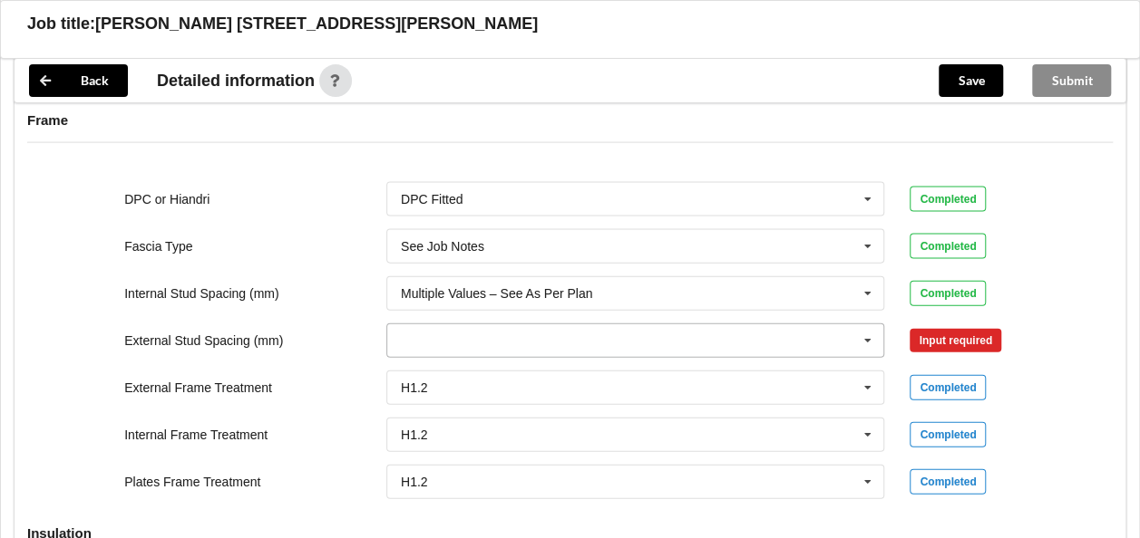
click at [868, 334] on icon at bounding box center [867, 342] width 27 height 34
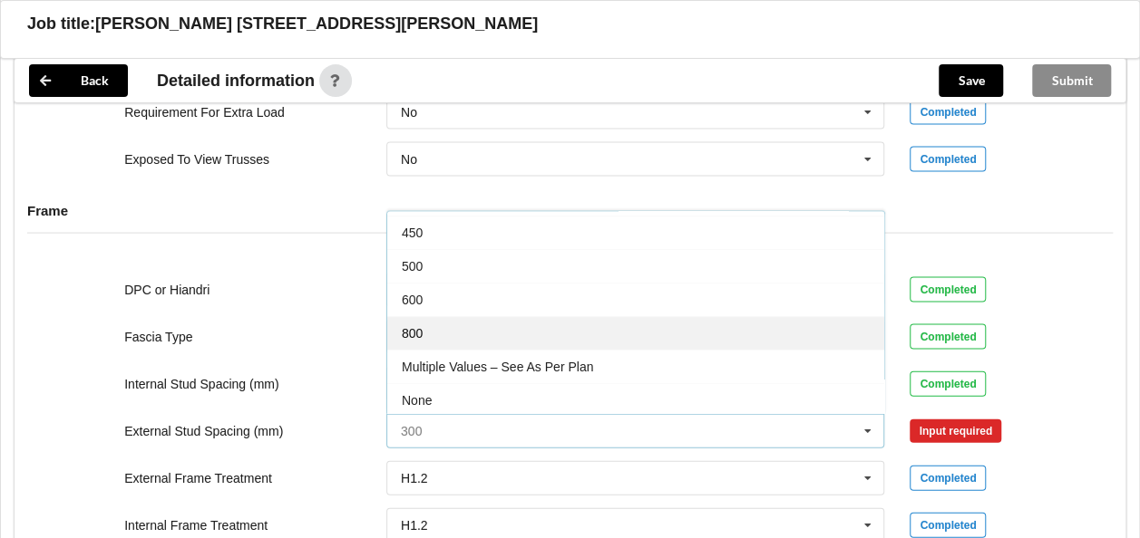
scroll to position [91, 0]
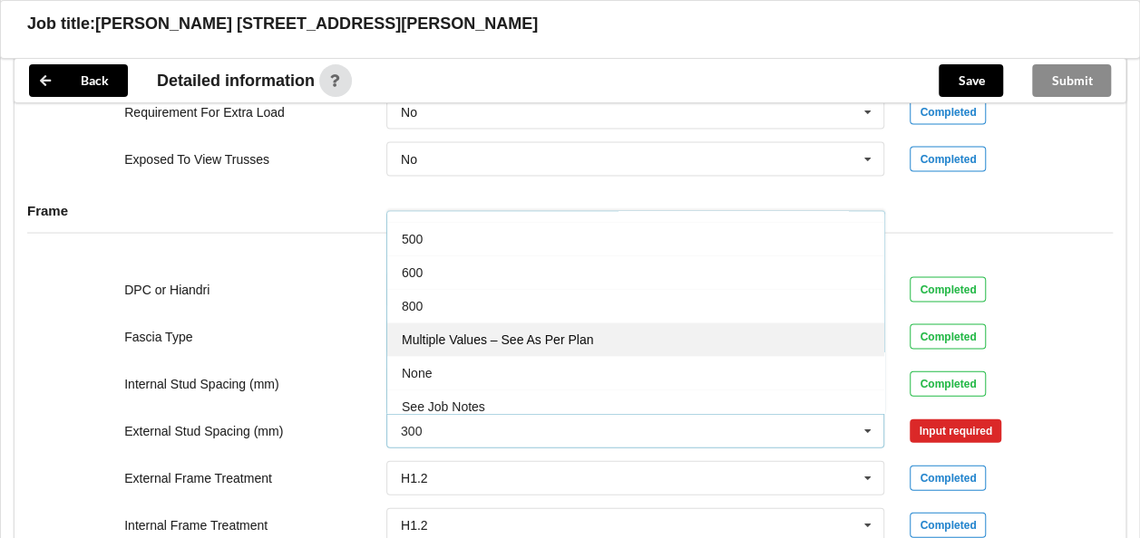
click at [551, 333] on span "Multiple Values – See As Per Plan" at bounding box center [497, 340] width 191 height 15
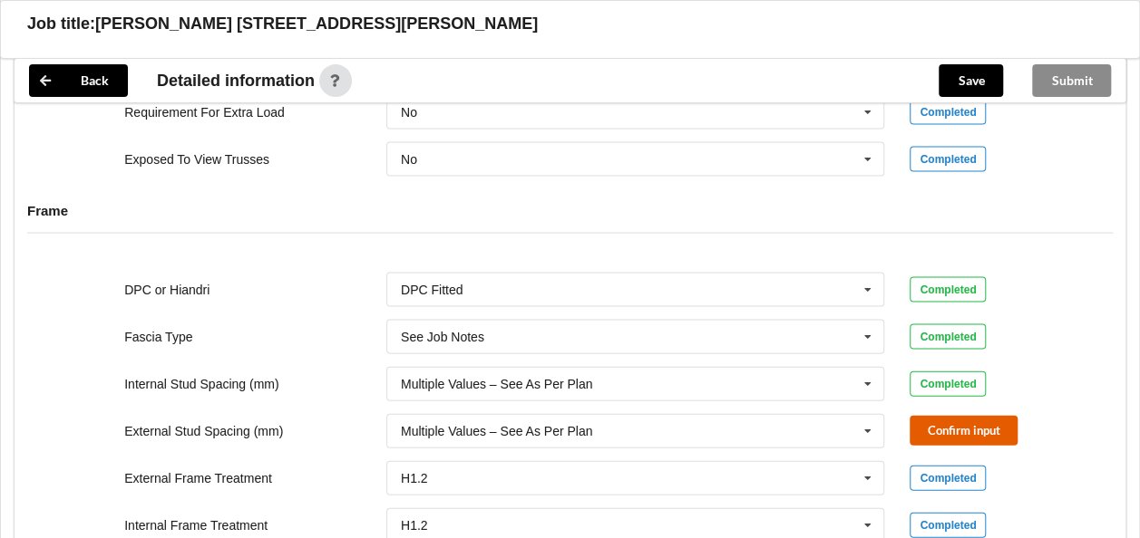
click at [946, 420] on button "Confirm input" at bounding box center [963, 431] width 108 height 30
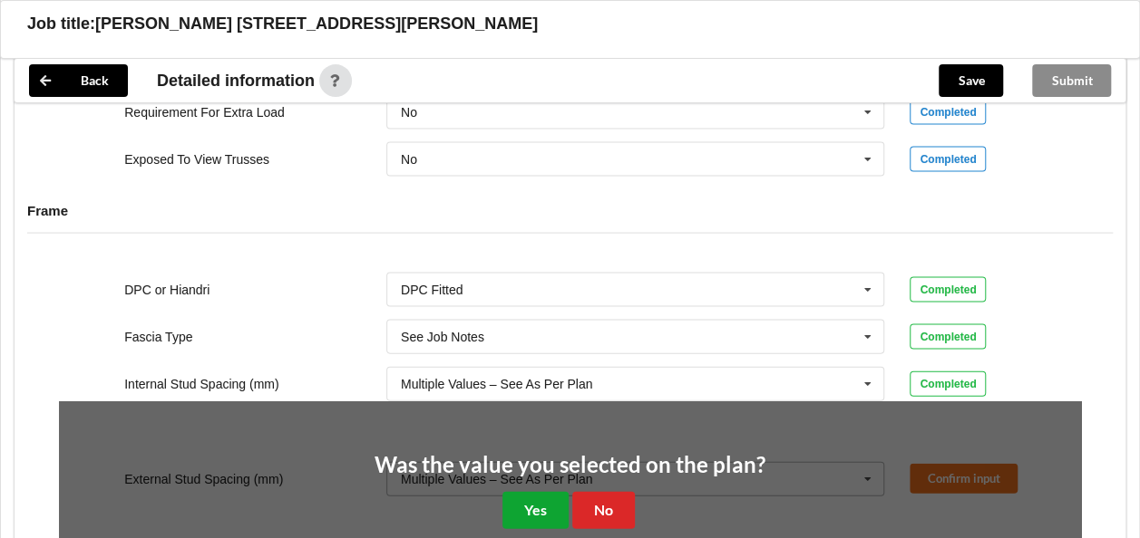
drag, startPoint x: 540, startPoint y: 500, endPoint x: 667, endPoint y: 422, distance: 148.9
click at [541, 499] on button "Yes" at bounding box center [535, 510] width 66 height 37
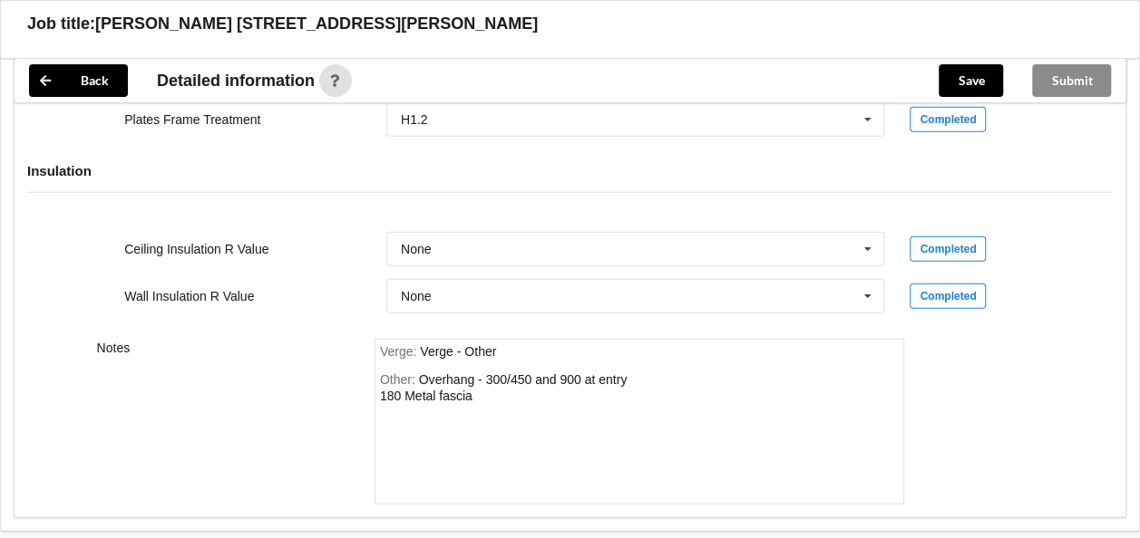
scroll to position [2327, 0]
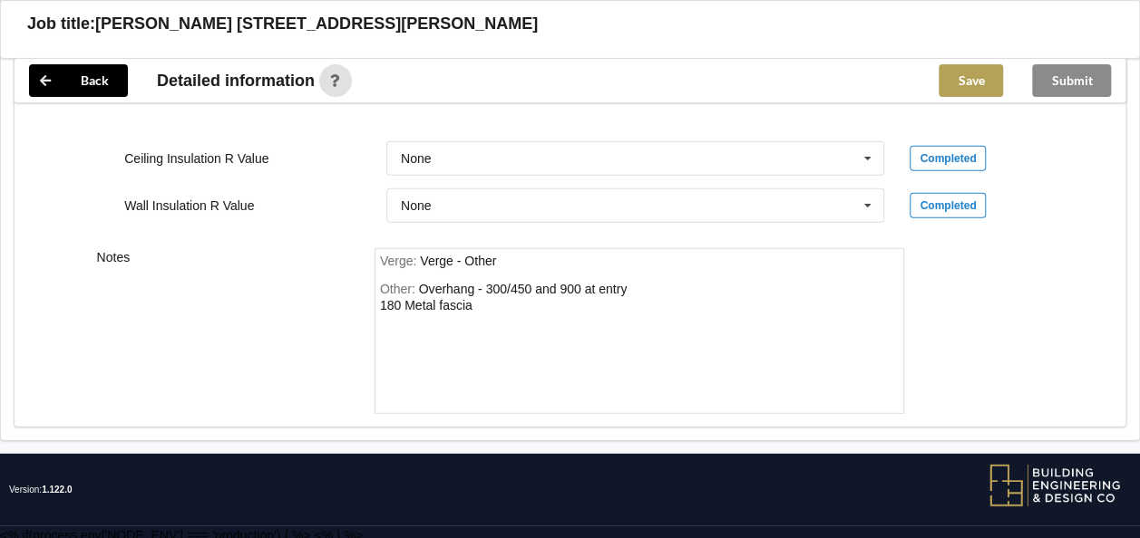
click at [974, 78] on button "Save" at bounding box center [970, 80] width 64 height 33
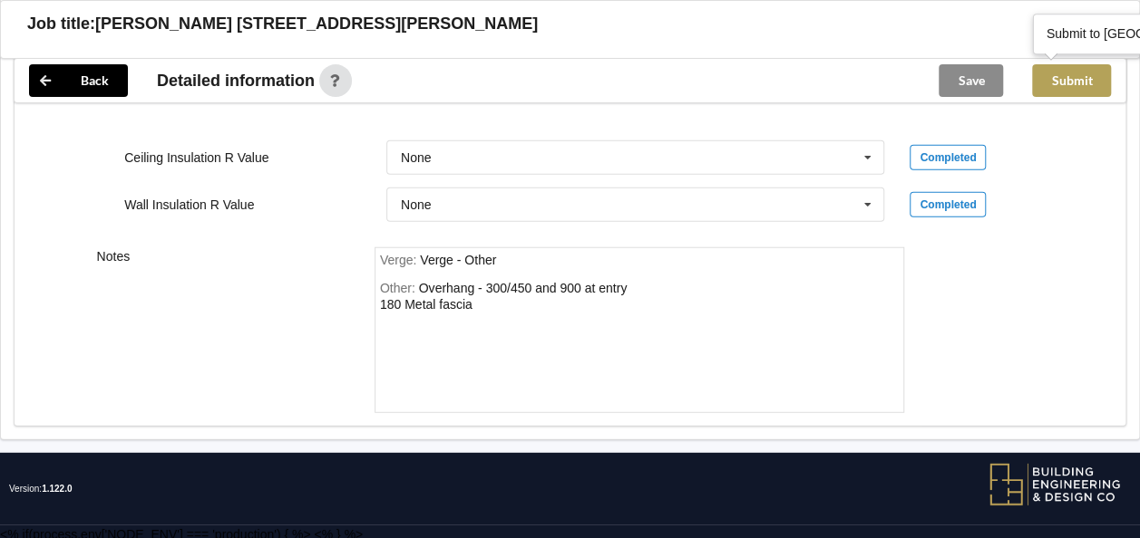
click at [1096, 75] on button "Submit" at bounding box center [1071, 80] width 79 height 33
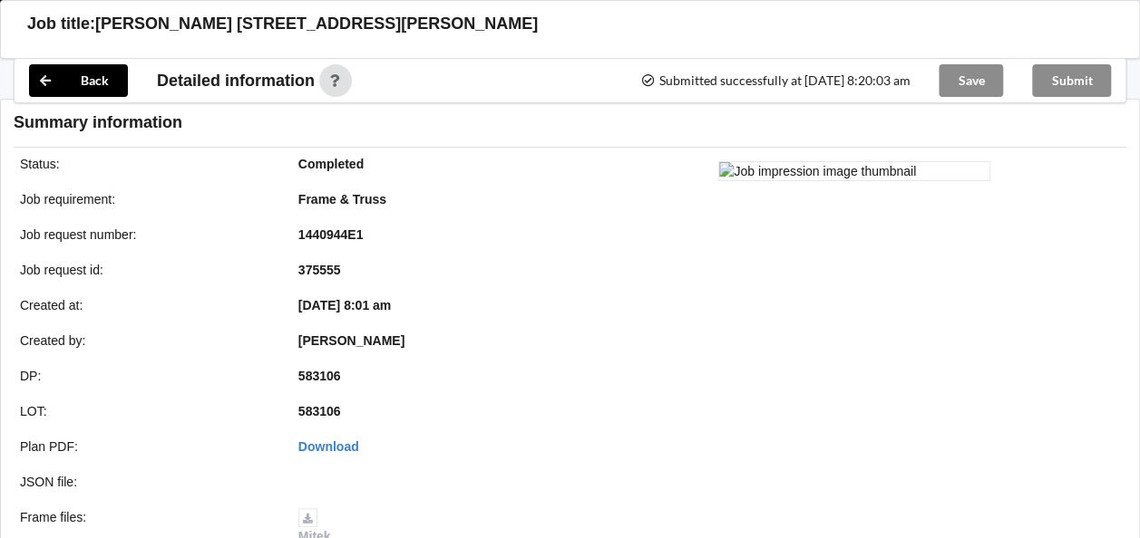
scroll to position [2245, 0]
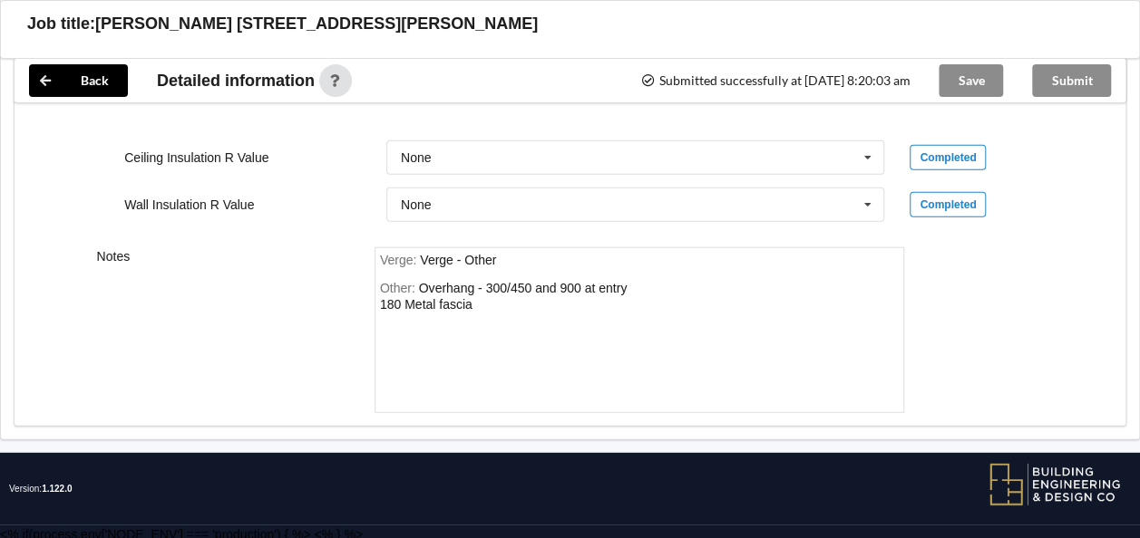
click at [1076, 73] on div "Submit" at bounding box center [1071, 81] width 108 height 44
